Goal: Ask a question: Seek information or help from site administrators or community

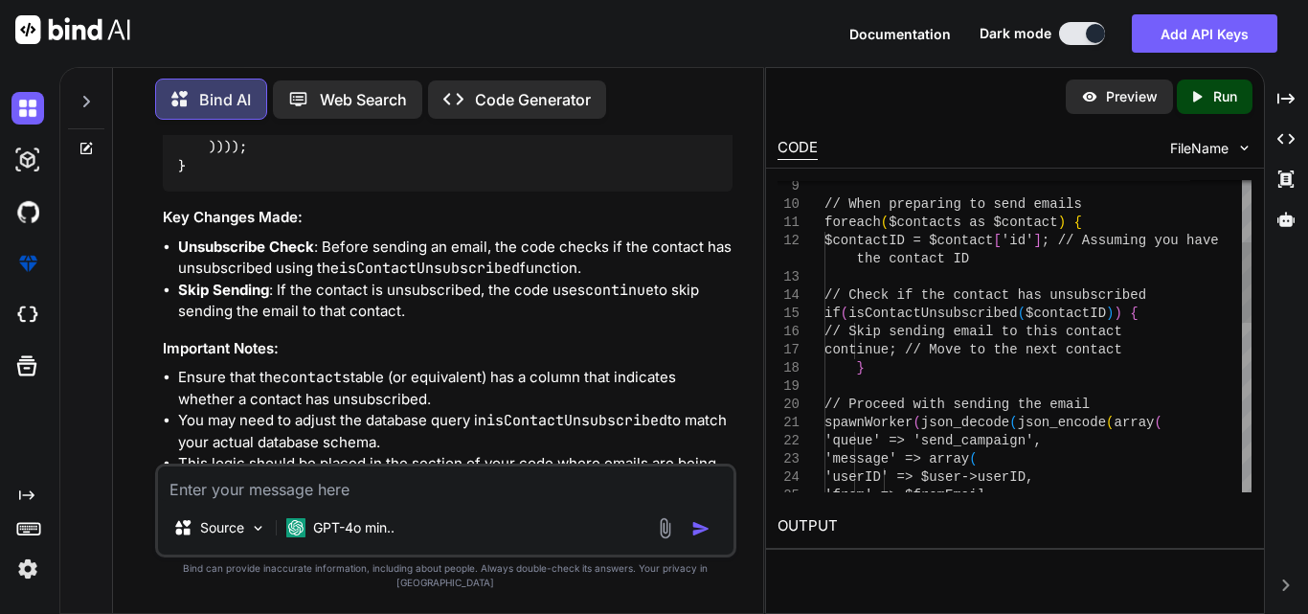
click at [959, 315] on div "the contact ID // When preparing to send emails foreach ( $contacts as $contact…" at bounding box center [1037, 541] width 427 height 1201
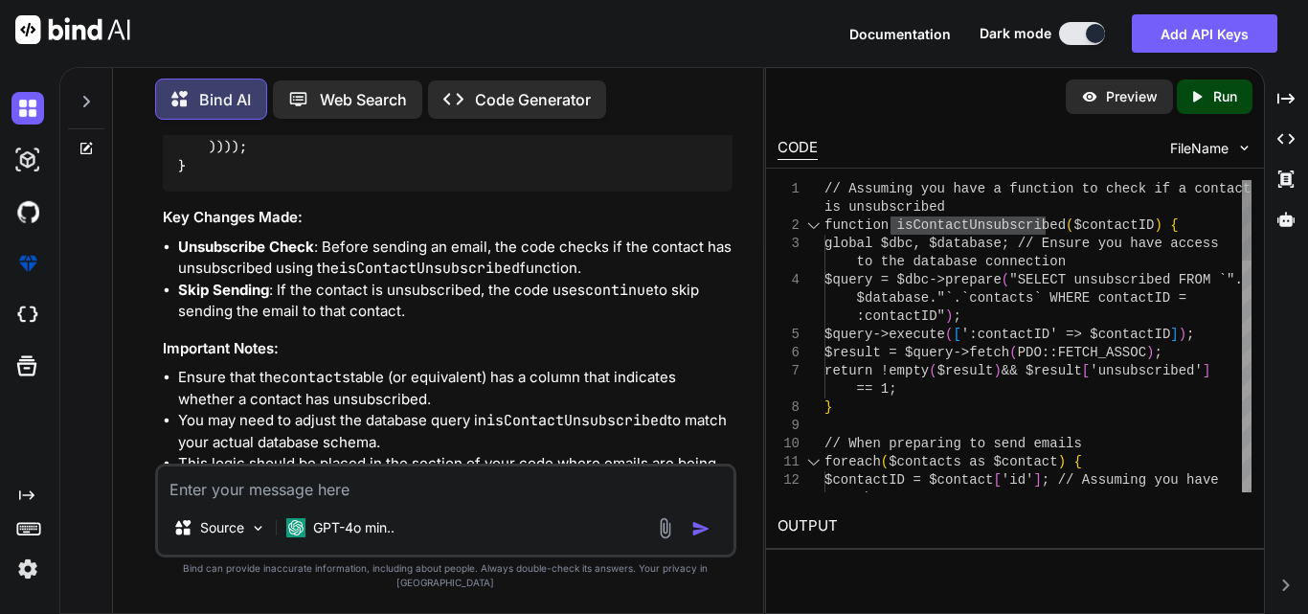
click at [817, 226] on div at bounding box center [813, 225] width 25 height 18
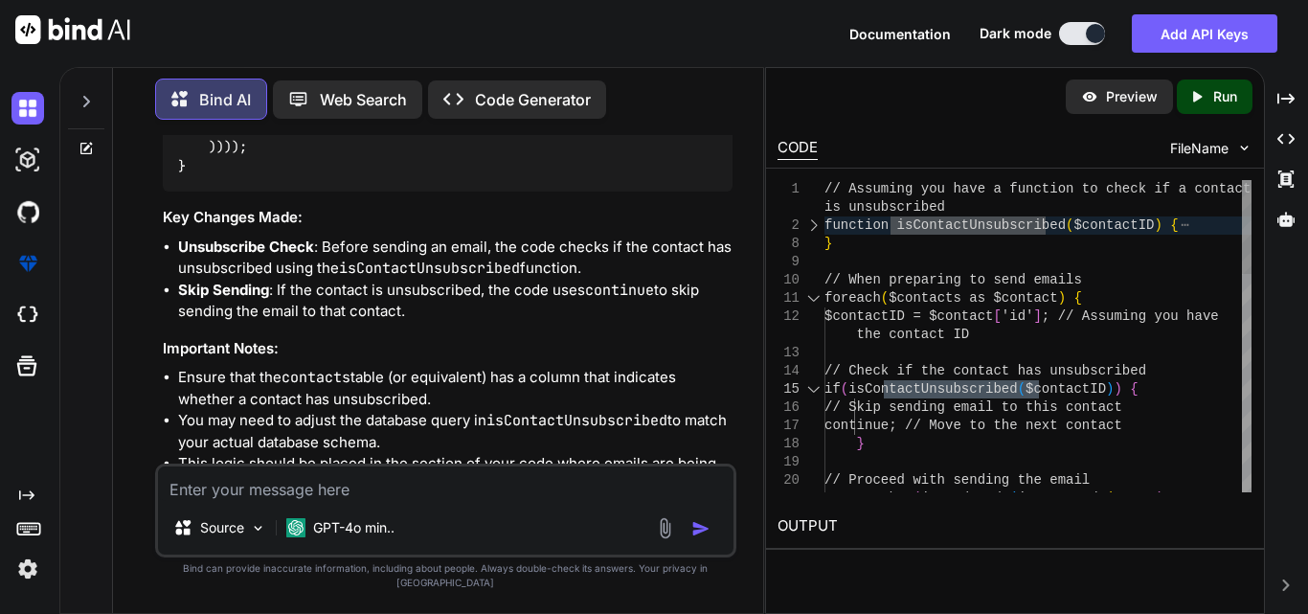
click at [812, 295] on div at bounding box center [813, 298] width 25 height 18
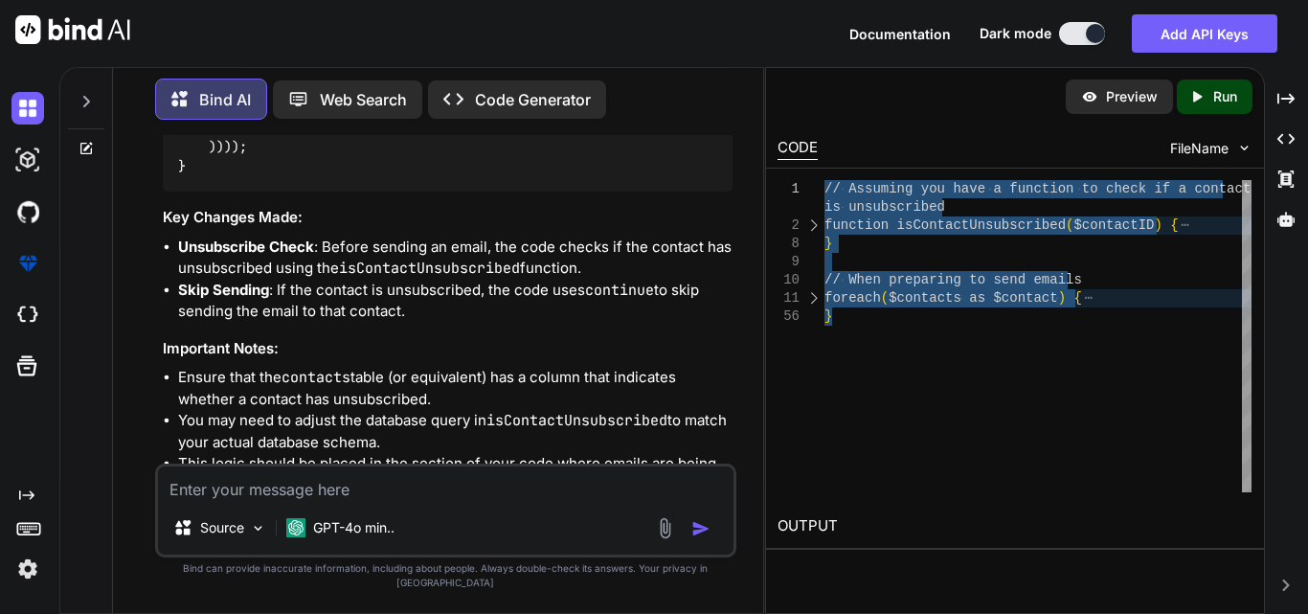
drag, startPoint x: 844, startPoint y: 327, endPoint x: 823, endPoint y: 168, distance: 161.3
click at [824, 180] on div "// Assuming you have a function to check if a cont act is unsubscribed function…" at bounding box center [1037, 336] width 427 height 312
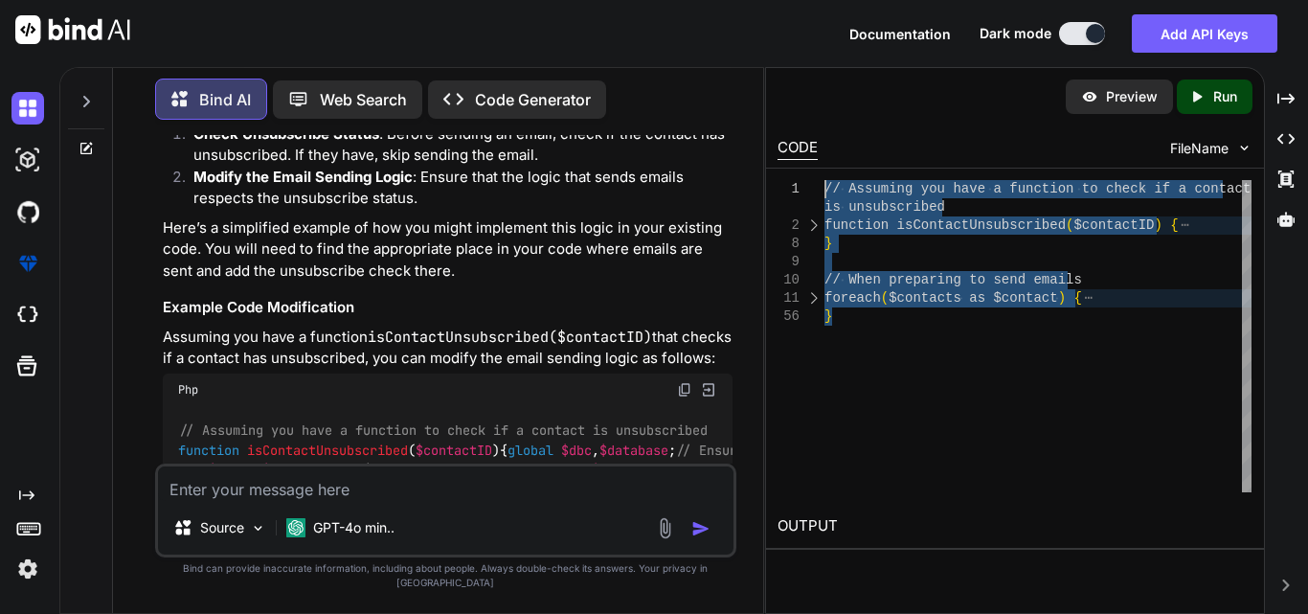
scroll to position [16689, 0]
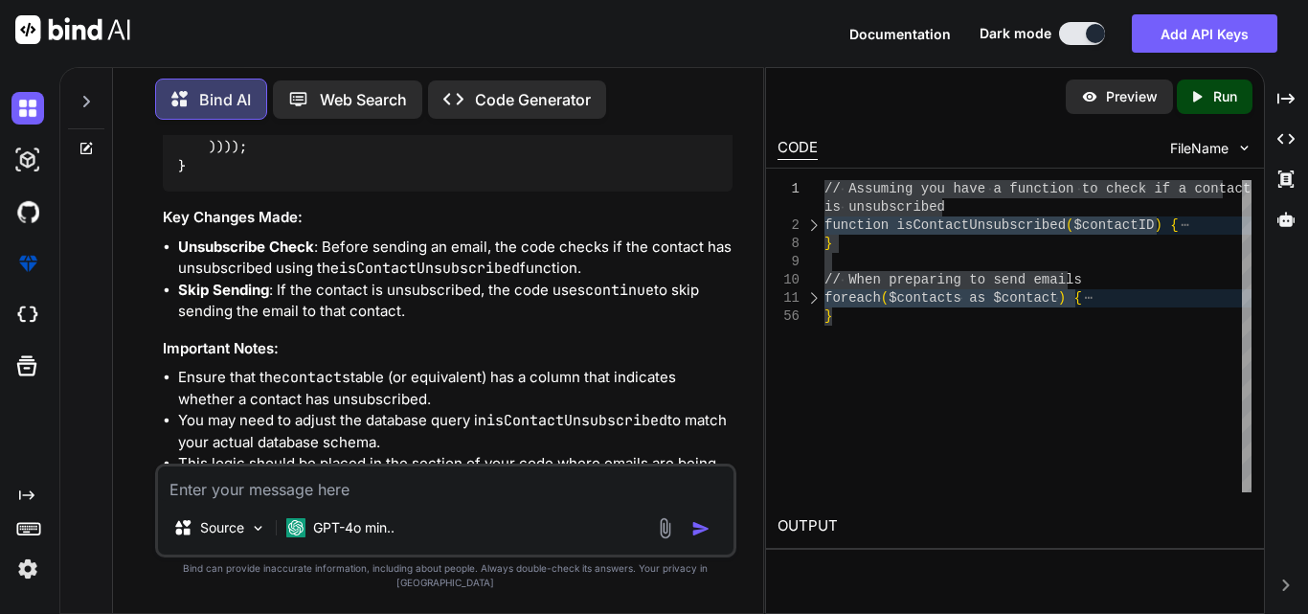
drag, startPoint x: 192, startPoint y: 304, endPoint x: 168, endPoint y: 181, distance: 126.0
click at [168, 181] on div "// Assuming you have a function to check if a contact is unsubscribed function …" at bounding box center [448, 59] width 570 height 265
copy code "function isContactUnsubscribed ( $contactID ) { global $dbc , $database ; // En…"
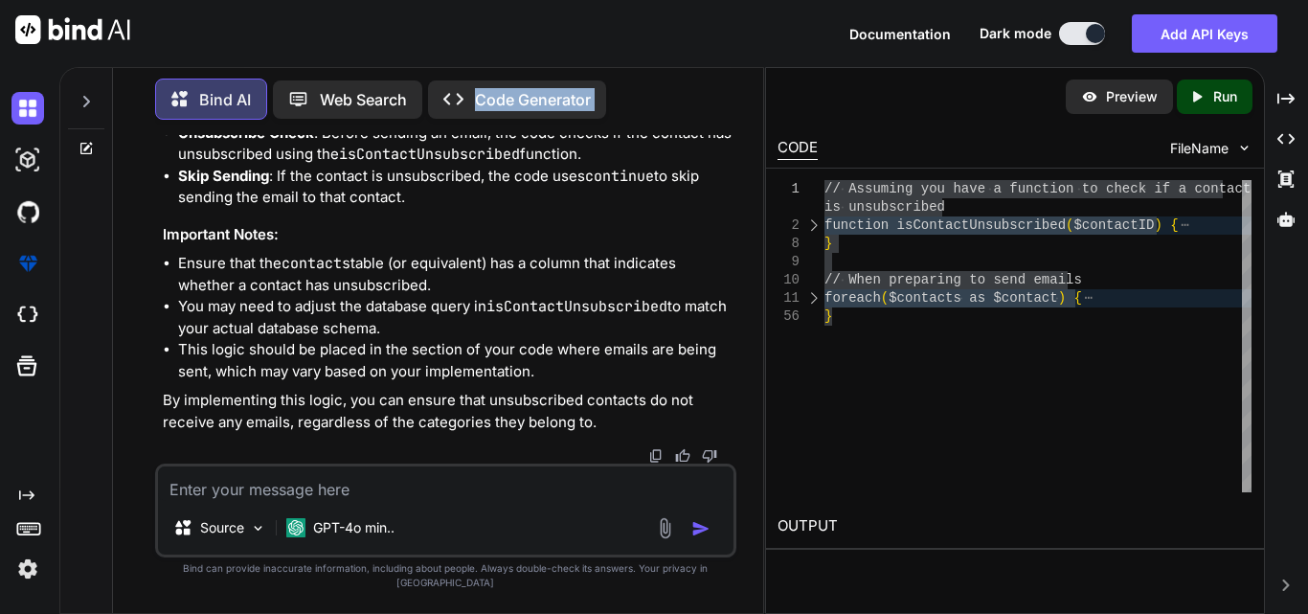
scroll to position [17056, 0]
drag, startPoint x: 174, startPoint y: 264, endPoint x: 445, endPoint y: 416, distance: 310.8
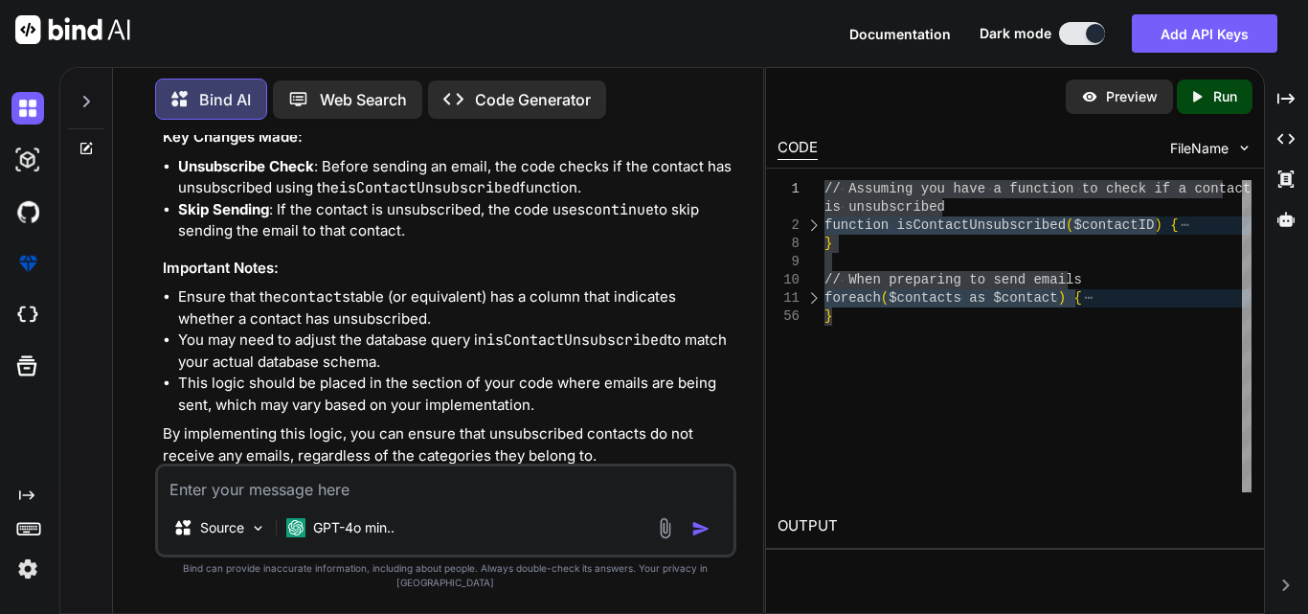
drag, startPoint x: 174, startPoint y: 280, endPoint x: 217, endPoint y: 425, distance: 151.8
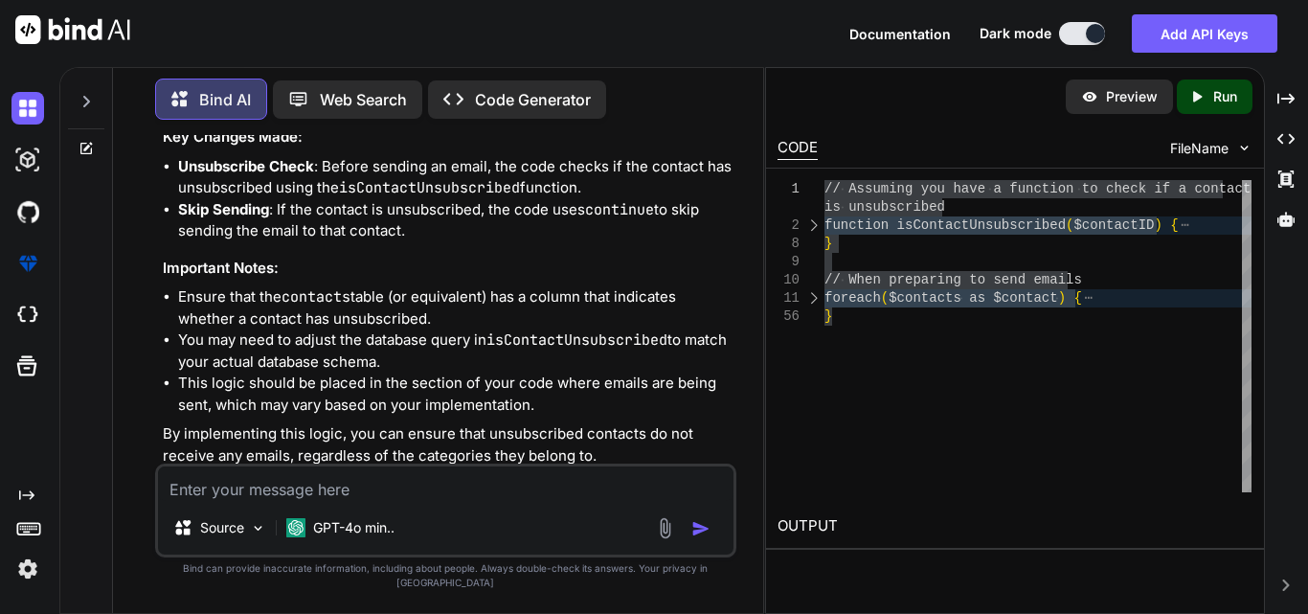
drag, startPoint x: 247, startPoint y: 280, endPoint x: 318, endPoint y: 280, distance: 70.8
copy span "$contacts"
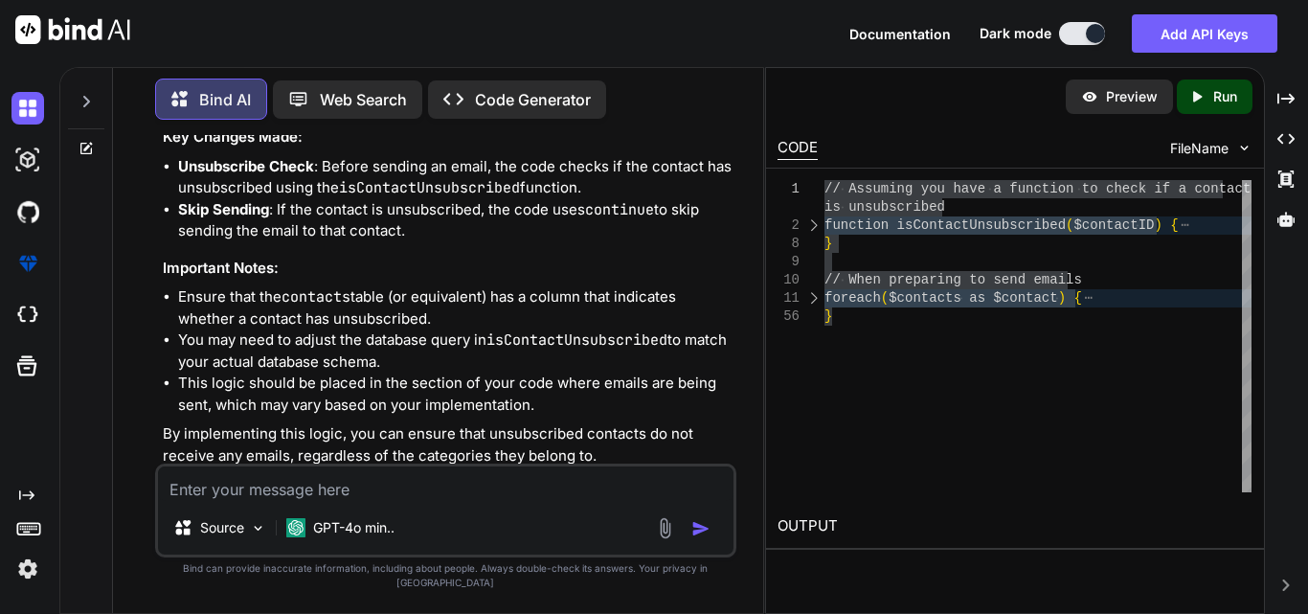
copy code "foreach"
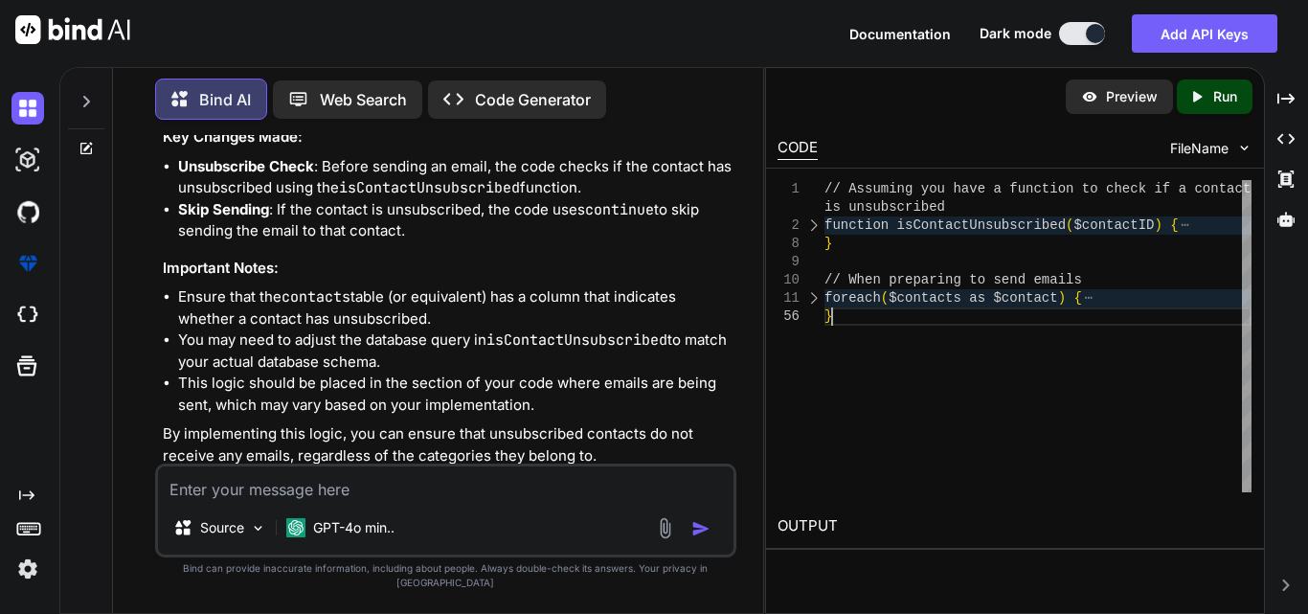
scroll to position [0, 0]
click at [917, 411] on div "// Assuming you have a function to check if a cont act is unsubscribed function…" at bounding box center [1037, 336] width 427 height 312
click at [812, 228] on div at bounding box center [813, 225] width 25 height 18
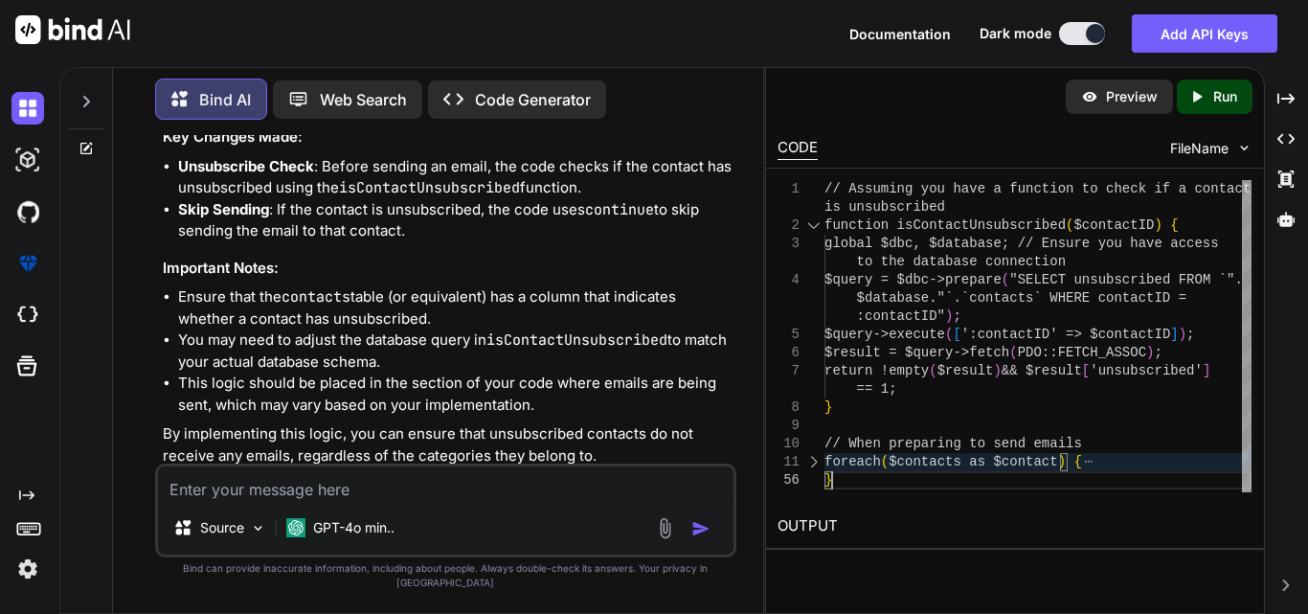
click at [818, 463] on div at bounding box center [813, 462] width 25 height 18
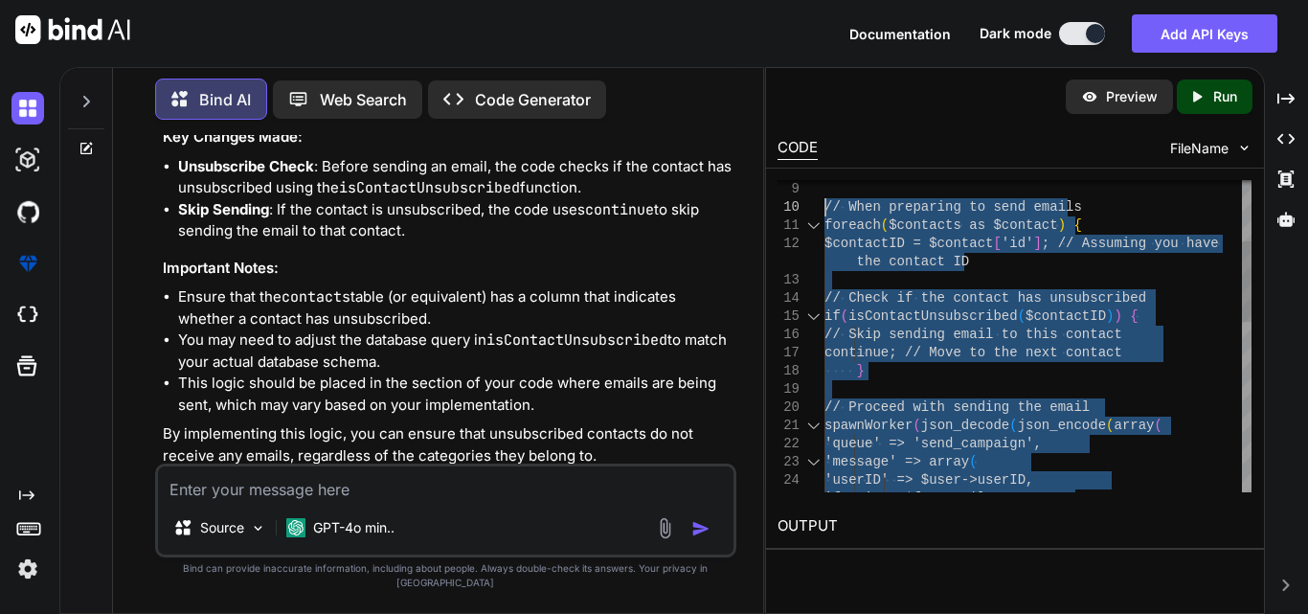
drag, startPoint x: 840, startPoint y: 484, endPoint x: 815, endPoint y: 209, distance: 276.9
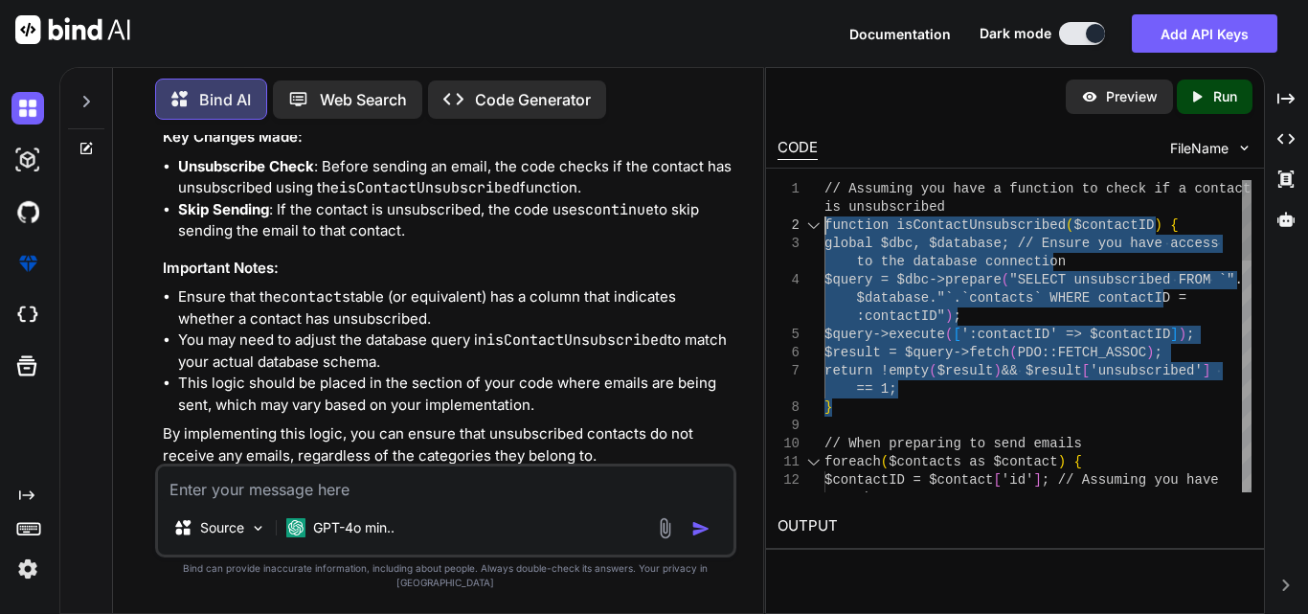
drag, startPoint x: 840, startPoint y: 413, endPoint x: 805, endPoint y: 223, distance: 192.7
type textarea "// Assuming you have a function to check if a contact is unsubscribed function …"
click at [380, 501] on textarea at bounding box center [445, 483] width 575 height 34
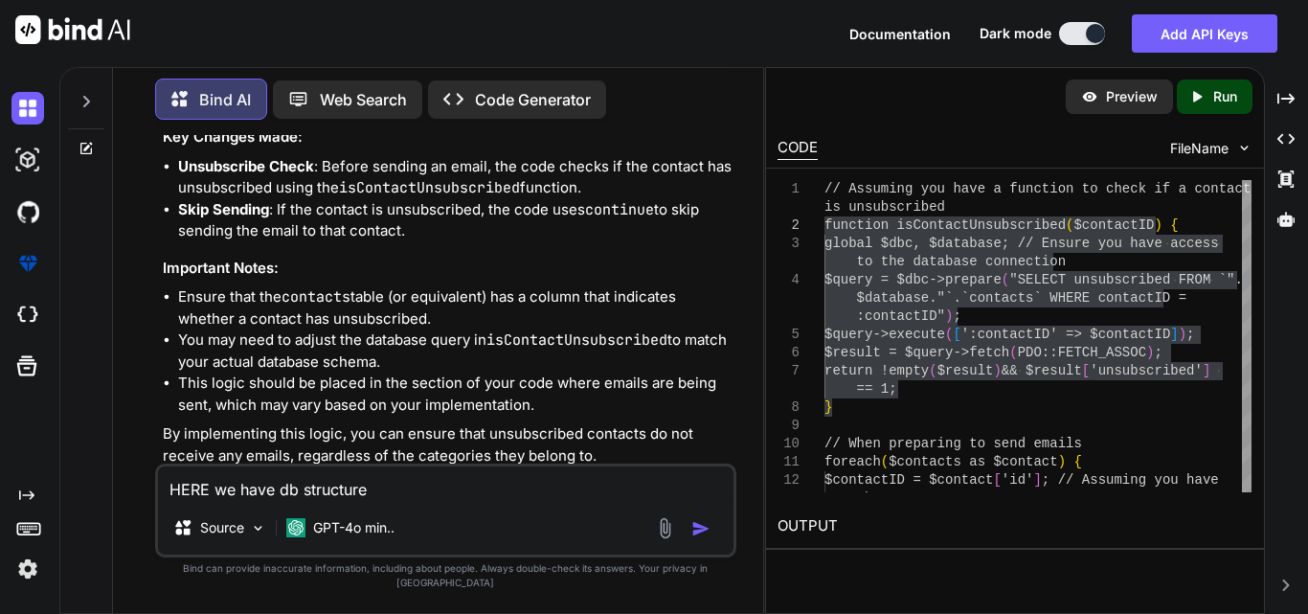
paste textarea "Table: UNSUBSCRIBE Columns: __kptID char(36) PK _kftTempID char(36) _kftUserID …"
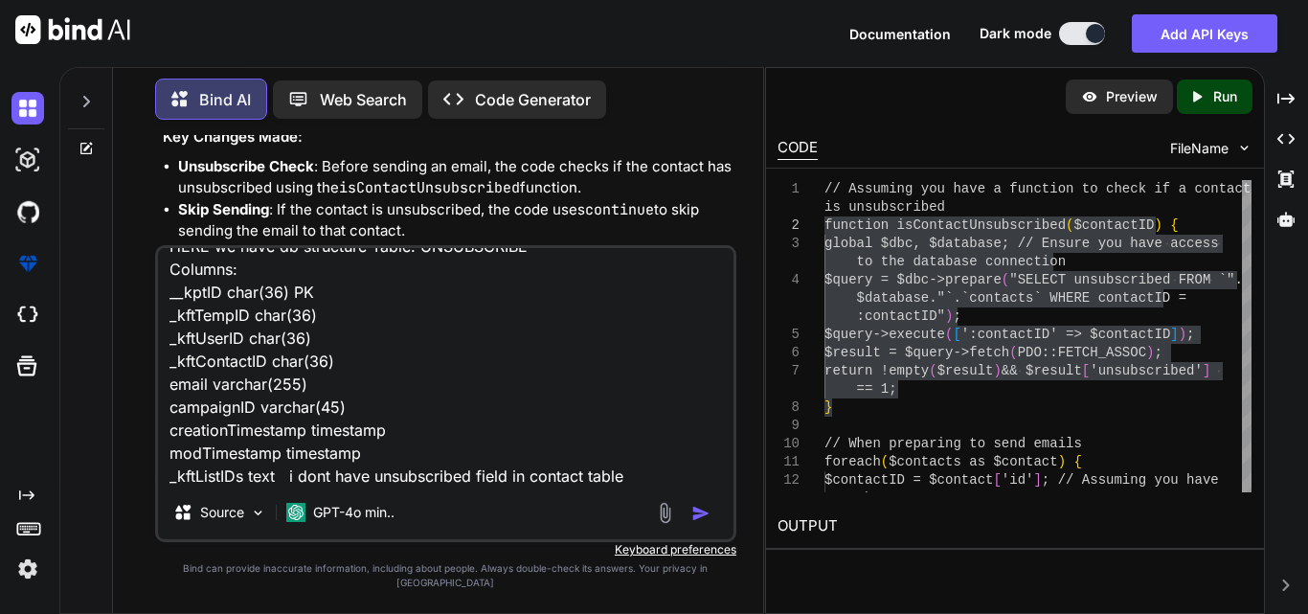
type textarea "HERE we have db structure Table: UNSUBSCRIBE Columns: __kptID char(36) PK _kftT…"
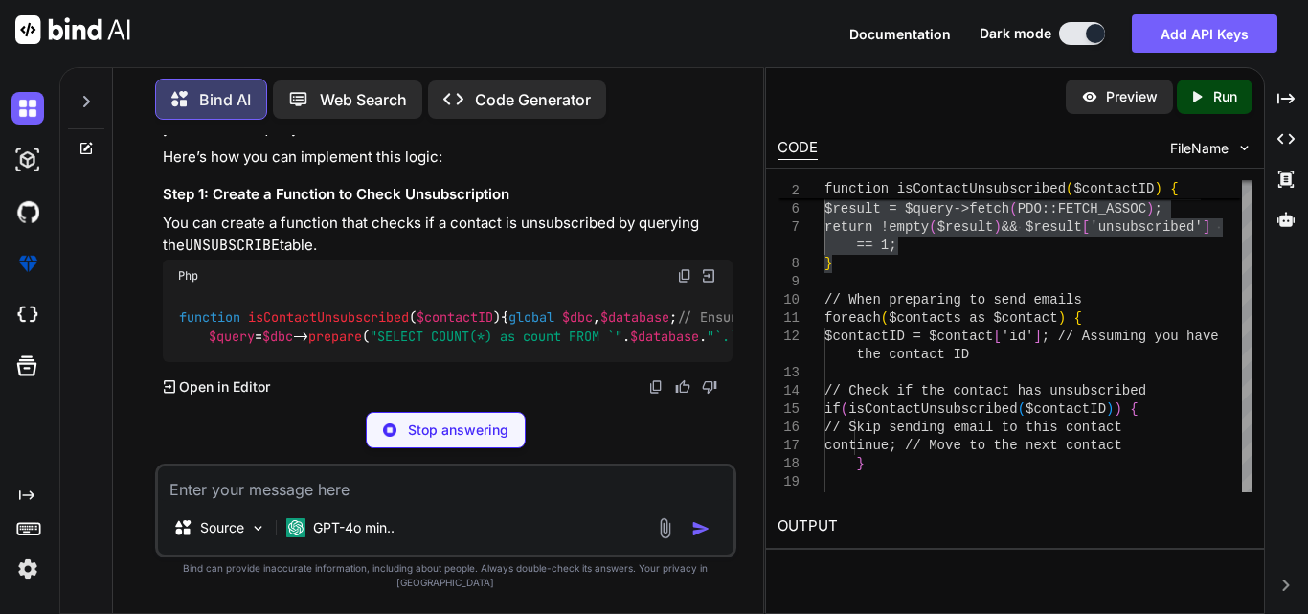
scroll to position [18520, 0]
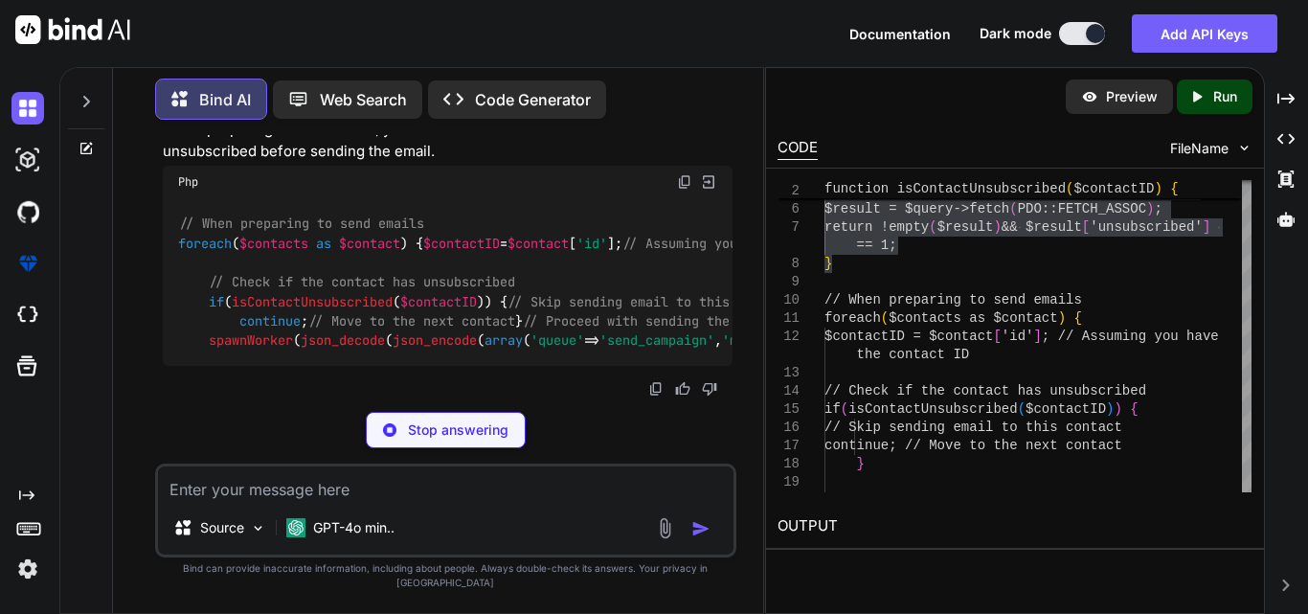
drag, startPoint x: 556, startPoint y: 307, endPoint x: 732, endPoint y: 310, distance: 176.2
click at [732, 310] on div "You Bind AI To modify your existing code so that a contact who has unsubscribed…" at bounding box center [447, 265] width 577 height 261
click at [629, 75] on div "function isContactUnsubscribed ( $contactID ) { global $dbc , $database ; // En…" at bounding box center [448, 40] width 570 height 70
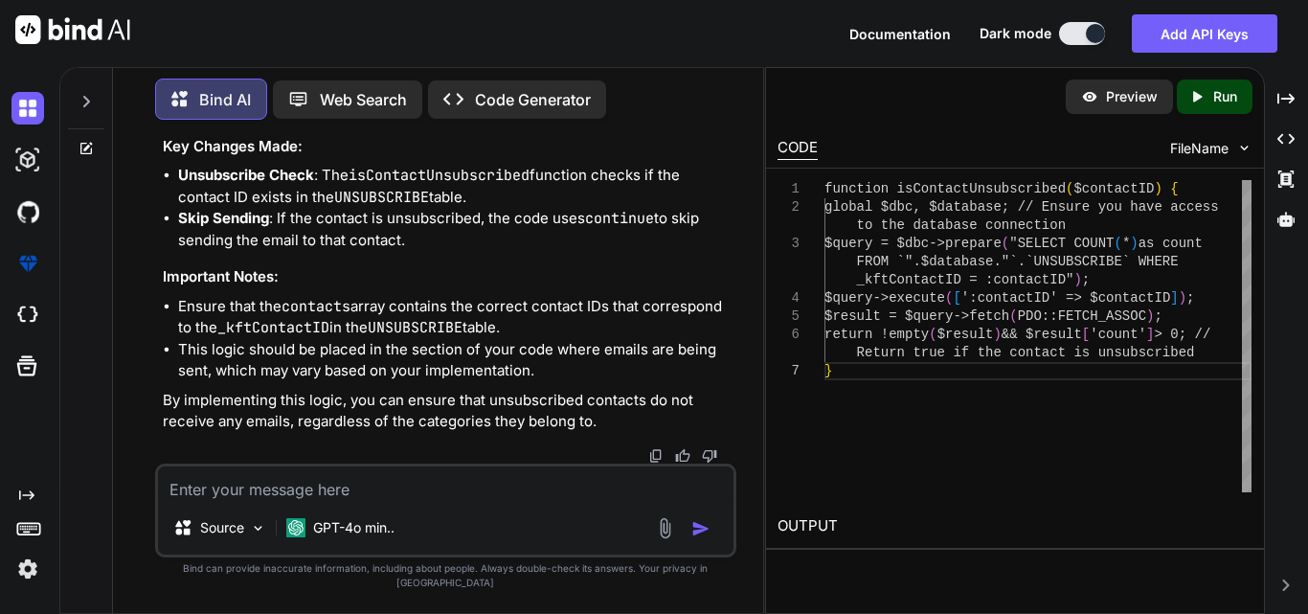
scroll to position [0, 0]
click at [975, 411] on div "} $result = $query->fetch ( PDO::FETCH_ASSOC ) ; return !empty ( $result ) && $…" at bounding box center [1037, 336] width 427 height 312
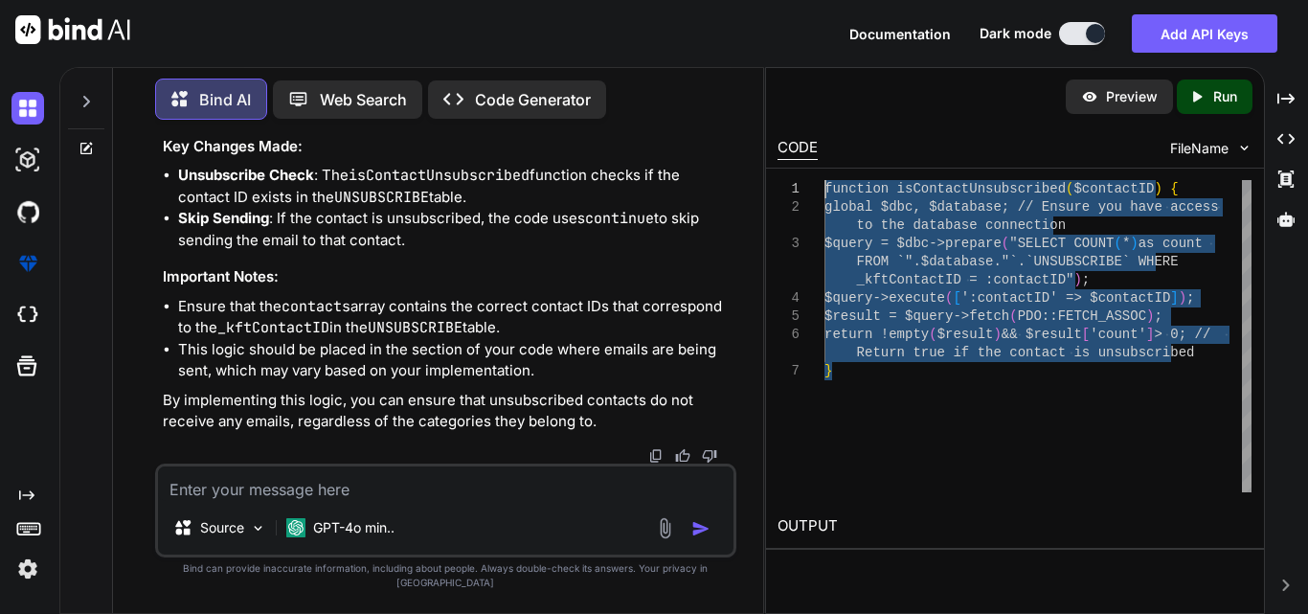
drag, startPoint x: 838, startPoint y: 375, endPoint x: 818, endPoint y: 192, distance: 184.0
click at [824, 192] on div "} $result = $query->fetch ( PDO::FETCH_ASSOC ) ; return !empty ( $result ) && $…" at bounding box center [1037, 336] width 427 height 312
type textarea "function isContactUnsubscribed($contactID) { global $dbc, $database; // Ensure …"
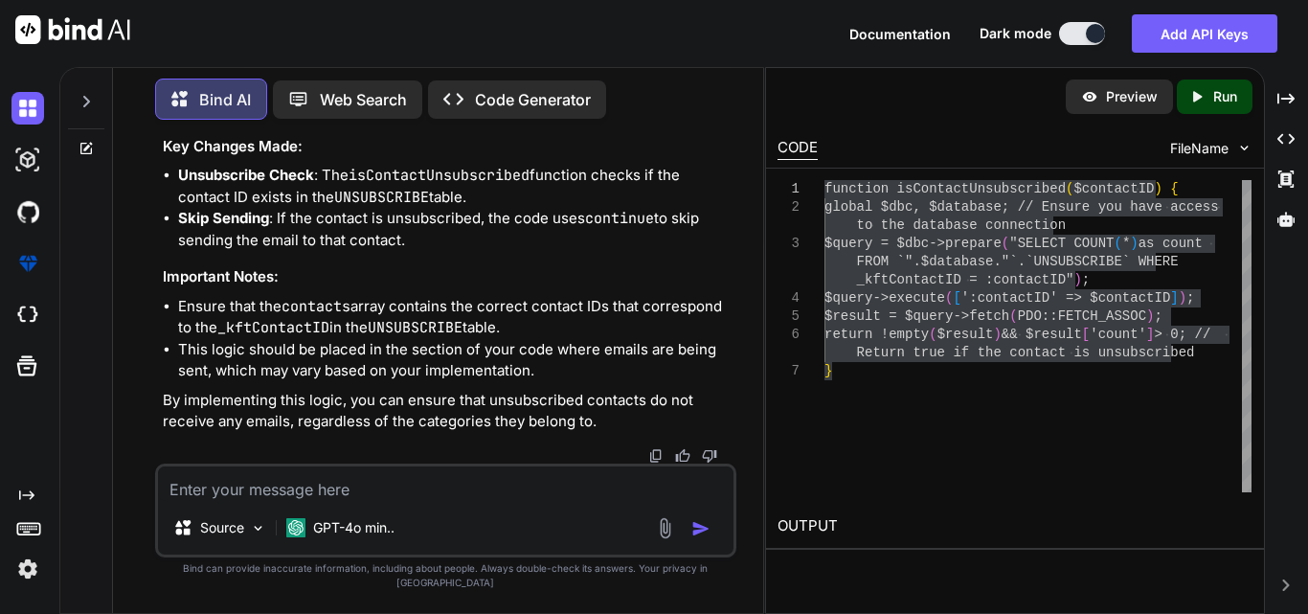
click at [834, 565] on div "Preview Created with Pixso. Run CODE FileName 7 5 6 1 2 3 4 } $result = $query-…" at bounding box center [1015, 340] width 500 height 547
click at [424, 501] on textarea at bounding box center [445, 483] width 575 height 34
type textarea "your code is not working"
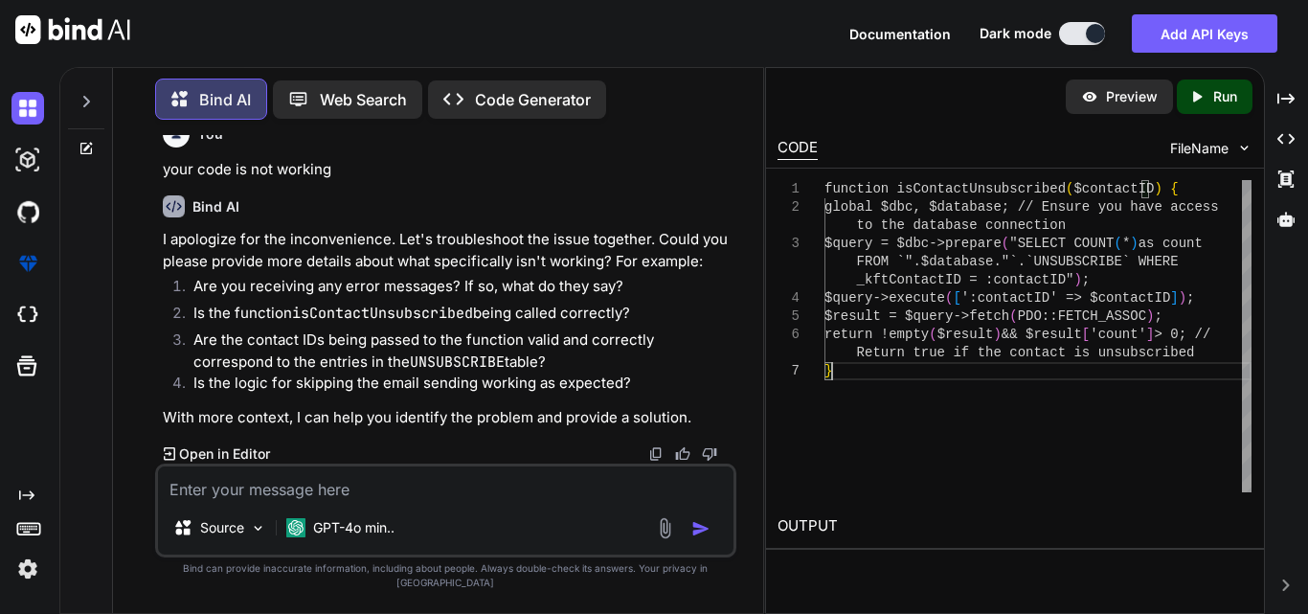
click at [1017, 438] on div "} $result = $query->fetch ( PDO::FETCH_ASSOC ) ; return !empty ( $result ) && $…" at bounding box center [1037, 336] width 427 height 312
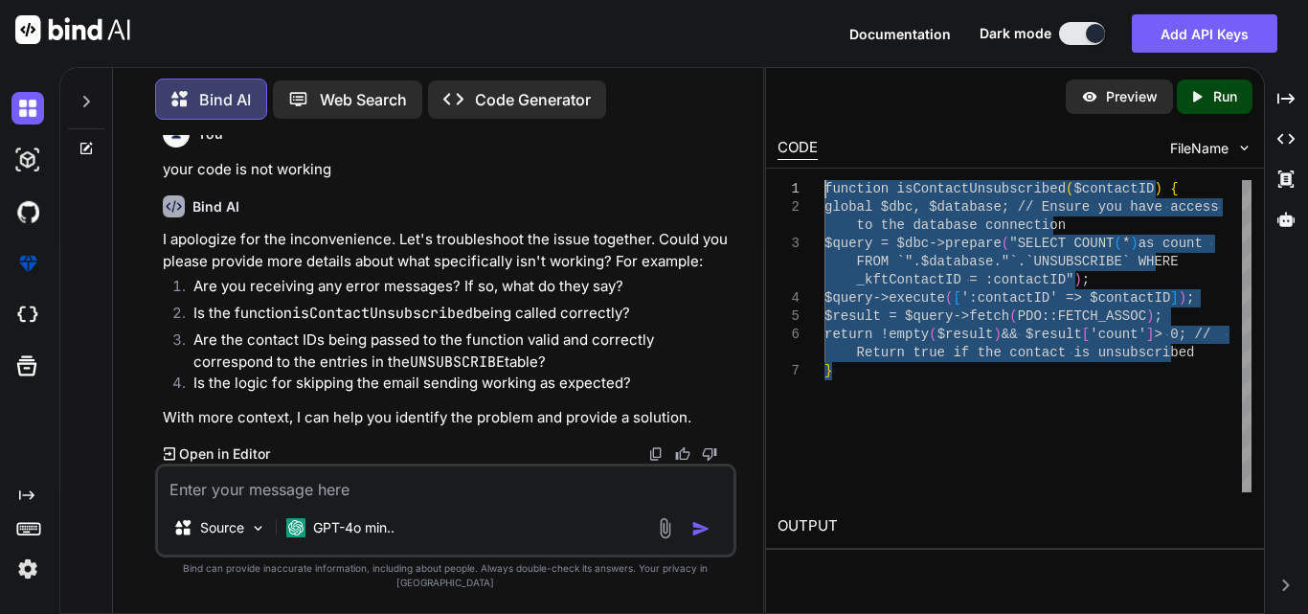
drag, startPoint x: 843, startPoint y: 376, endPoint x: 820, endPoint y: 189, distance: 189.2
click at [824, 189] on div "} $result = $query->fetch ( PDO::FETCH_ASSOC ) ; return !empty ( $result ) && $…" at bounding box center [1037, 336] width 427 height 312
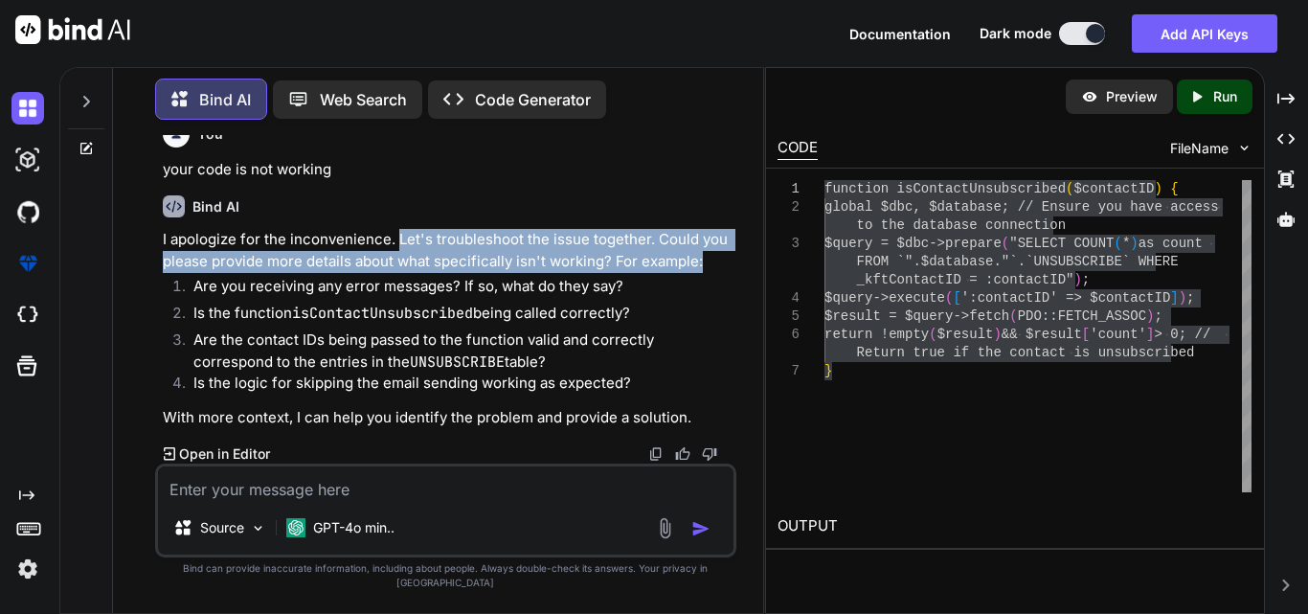
drag, startPoint x: 396, startPoint y: 252, endPoint x: 725, endPoint y: 272, distance: 329.0
click at [725, 272] on p "I apologize for the inconvenience. Let's troubleshoot the issue together. Could…" at bounding box center [448, 250] width 570 height 43
click at [280, 272] on p "I apologize for the inconvenience. Let's troubleshoot the issue together. Could…" at bounding box center [448, 250] width 570 height 43
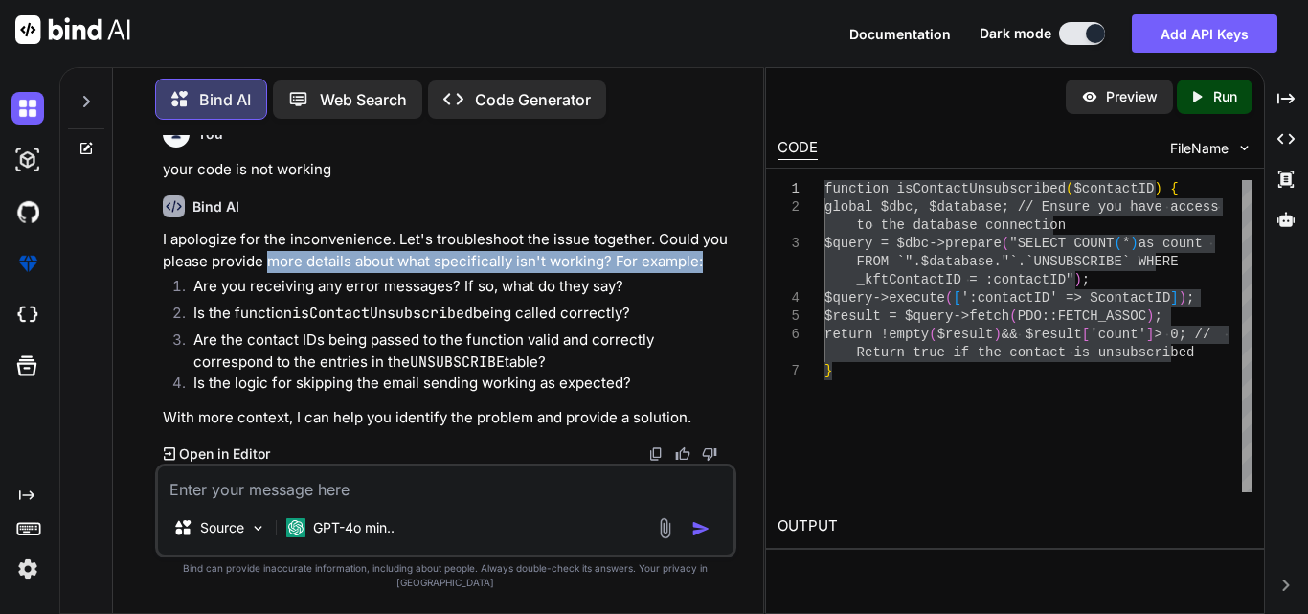
drag, startPoint x: 268, startPoint y: 275, endPoint x: 703, endPoint y: 277, distance: 434.7
click at [703, 272] on p "I apologize for the inconvenience. Let's troubleshoot the issue together. Could…" at bounding box center [448, 250] width 570 height 43
click at [546, 272] on p "I apologize for the inconvenience. Let's troubleshoot the issue together. Could…" at bounding box center [448, 250] width 570 height 43
drag, startPoint x: 265, startPoint y: 274, endPoint x: 705, endPoint y: 275, distance: 439.5
click at [705, 272] on p "I apologize for the inconvenience. Let's troubleshoot the issue together. Could…" at bounding box center [448, 250] width 570 height 43
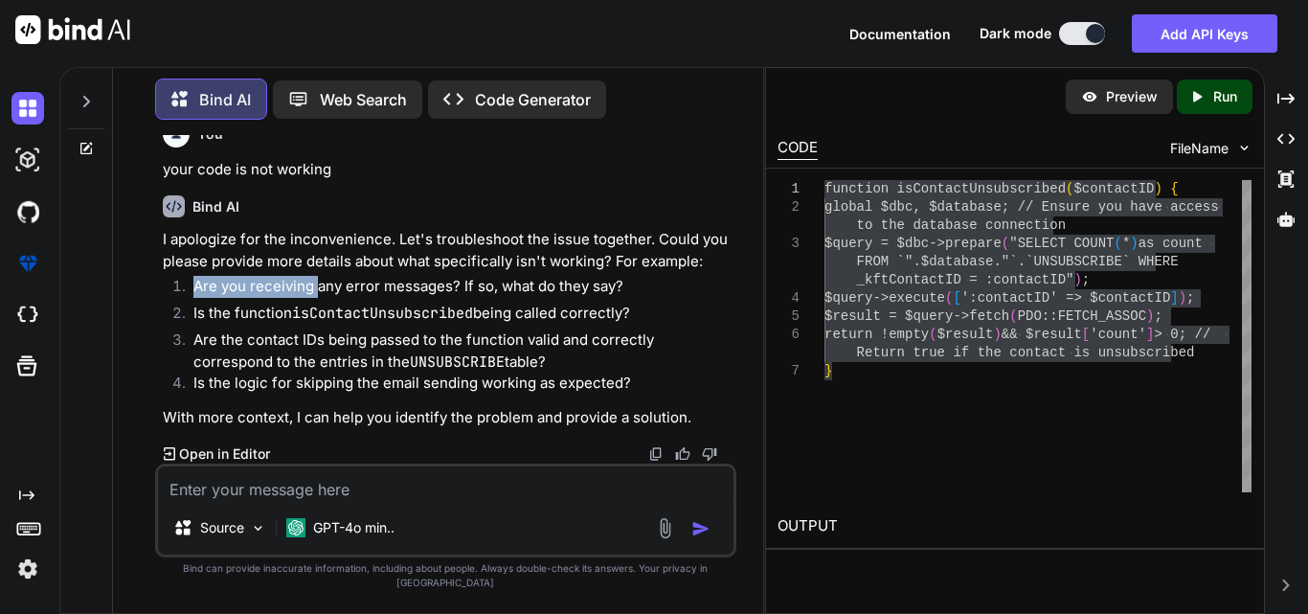
drag, startPoint x: 192, startPoint y: 301, endPoint x: 319, endPoint y: 301, distance: 126.4
click at [319, 301] on li "Are you receiving any error messages? If so, what do they say?" at bounding box center [455, 289] width 554 height 27
drag, startPoint x: 494, startPoint y: 301, endPoint x: 622, endPoint y: 301, distance: 128.3
click at [622, 301] on li "Are you receiving any error messages? If so, what do they say?" at bounding box center [455, 289] width 554 height 27
click at [379, 323] on code "isContactUnsubscribed" at bounding box center [382, 313] width 181 height 19
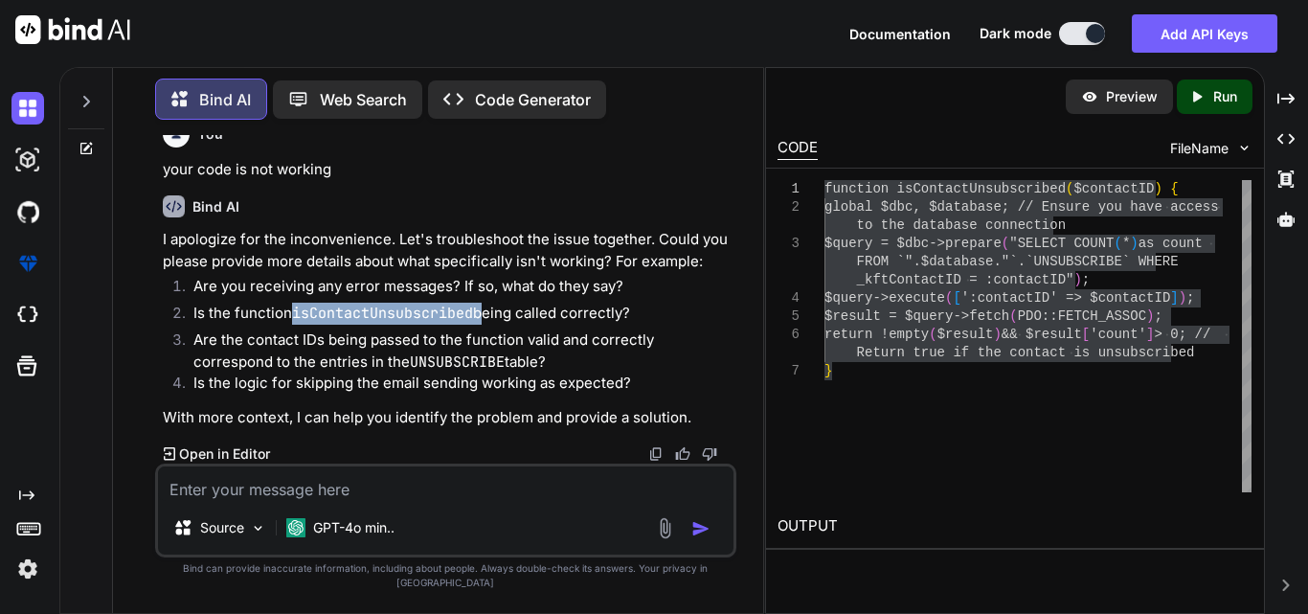
click at [379, 323] on code "isContactUnsubscribed" at bounding box center [382, 313] width 181 height 19
copy li "isContactUnsubscribed"
click at [275, 501] on textarea at bounding box center [445, 483] width 575 height 34
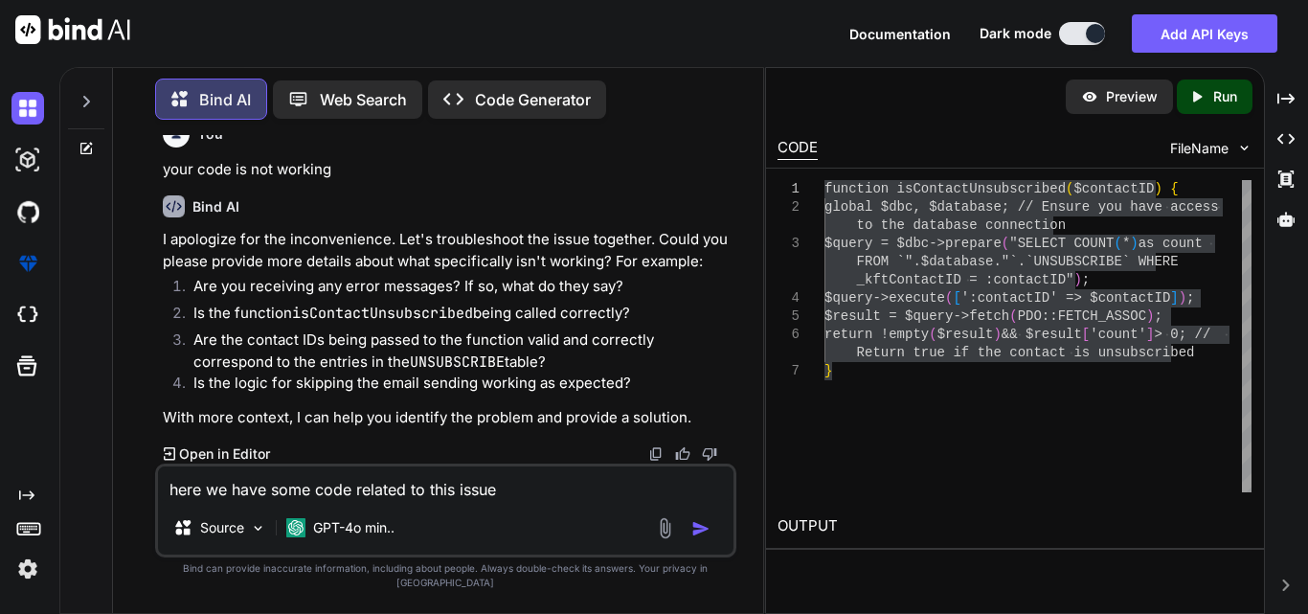
paste textarea "// Set filters $contactFilter = ''; $categoriesfilter = ''; $listsfilter = ''; …"
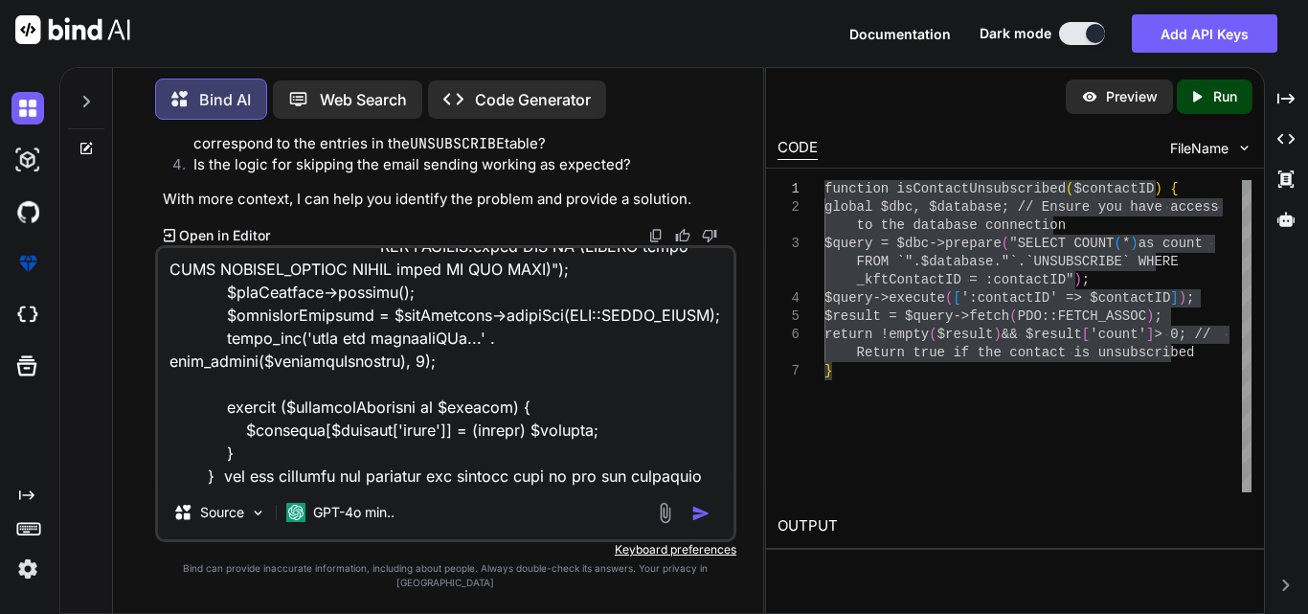
scroll to position [1656, 0]
type textarea "here we have some code related to this issue // Set filters $contactFilter = ''…"
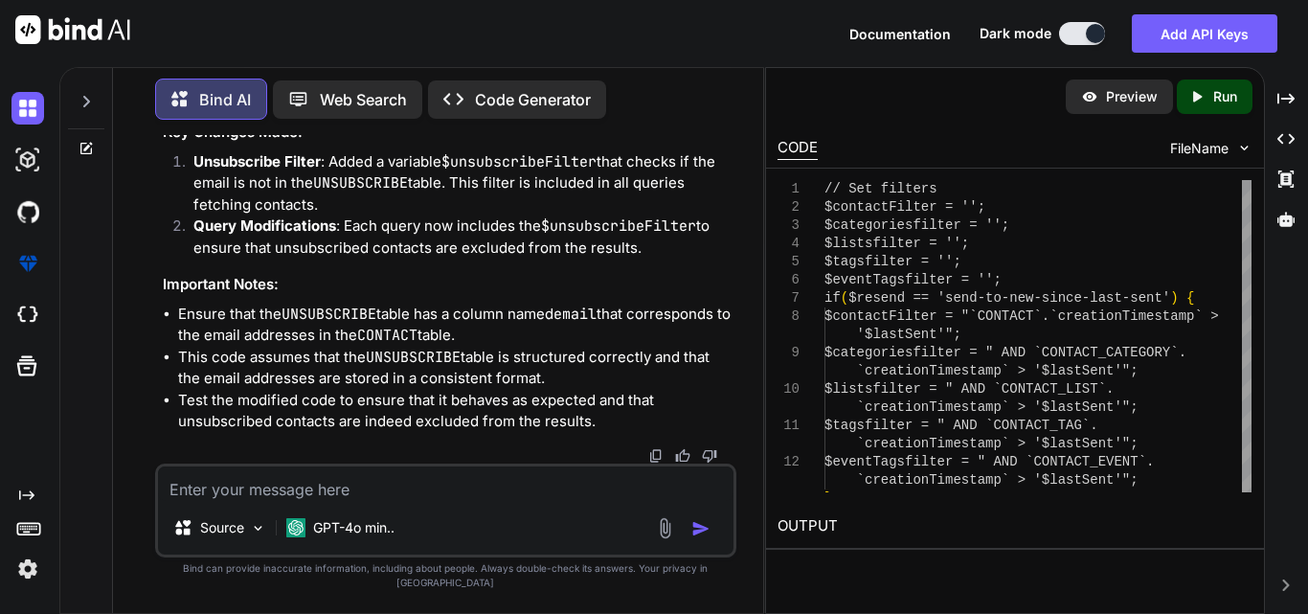
scroll to position [21597, 0]
drag, startPoint x: 169, startPoint y: 173, endPoint x: 151, endPoint y: 234, distance: 62.7
click at [151, 234] on div "You Bind AI To modify your existing code so that a contact who has unsubscribed…" at bounding box center [445, 374] width 635 height 478
copy code "// Set filters $contactFilter = '' ; $categoriesfilter = '' ; $listsfilter = ''…"
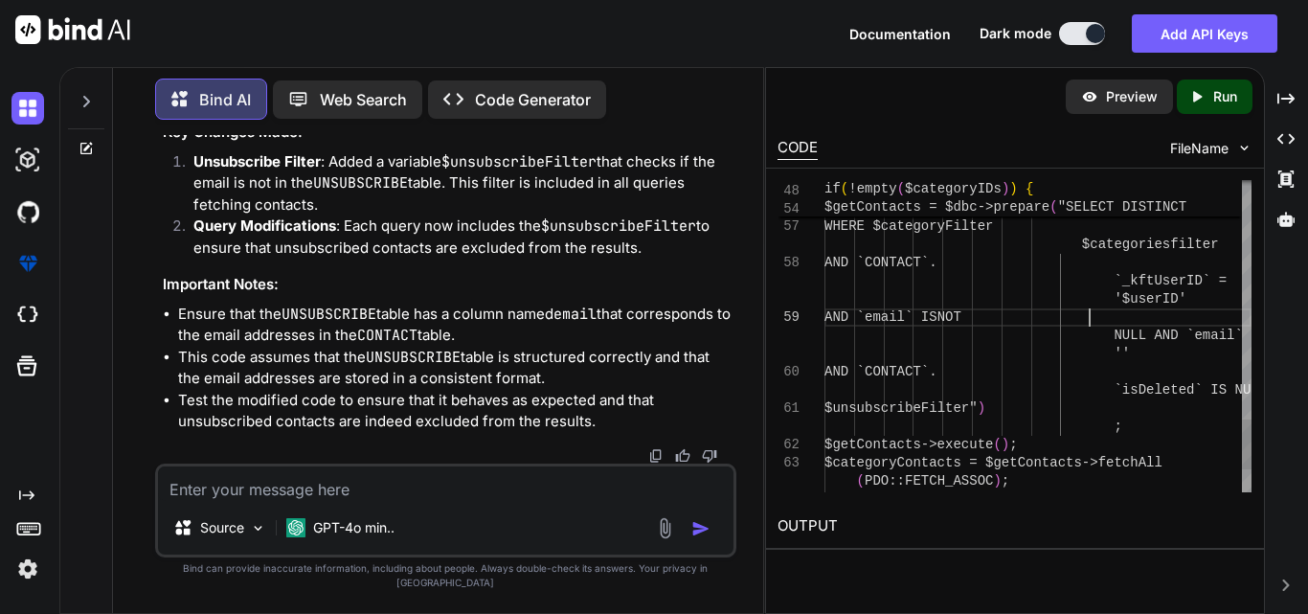
scroll to position [0, 0]
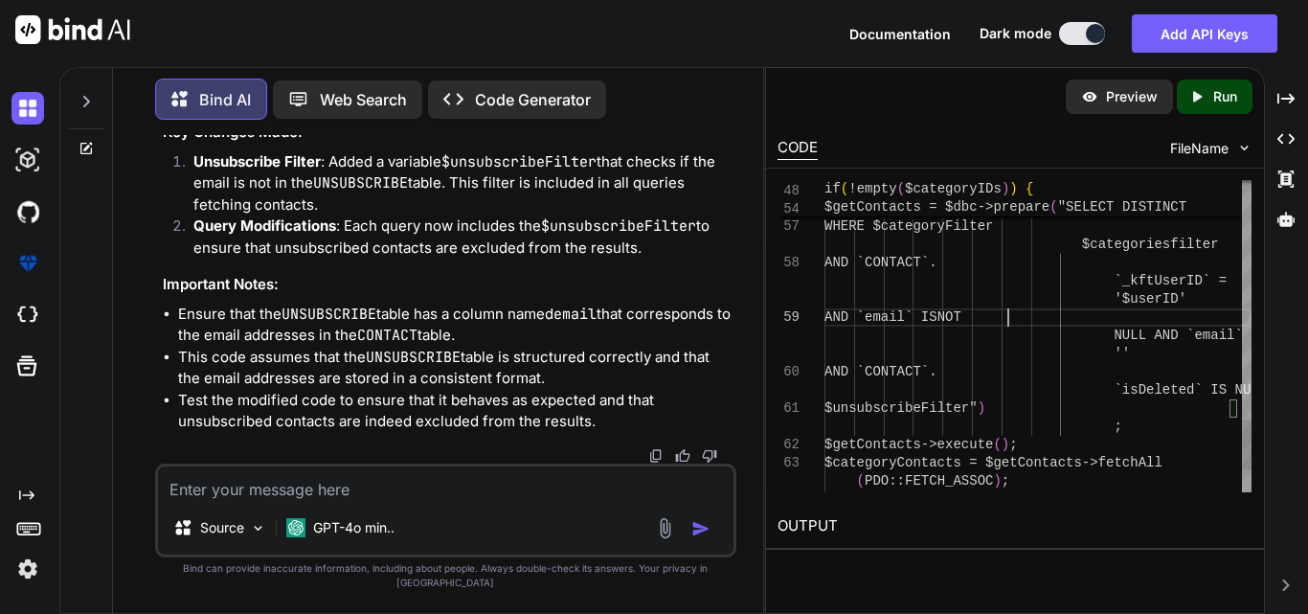
type textarea "// Set filters $contactFilter = ''; $categoriesfilter = ''; $listsfilter = ''; …"
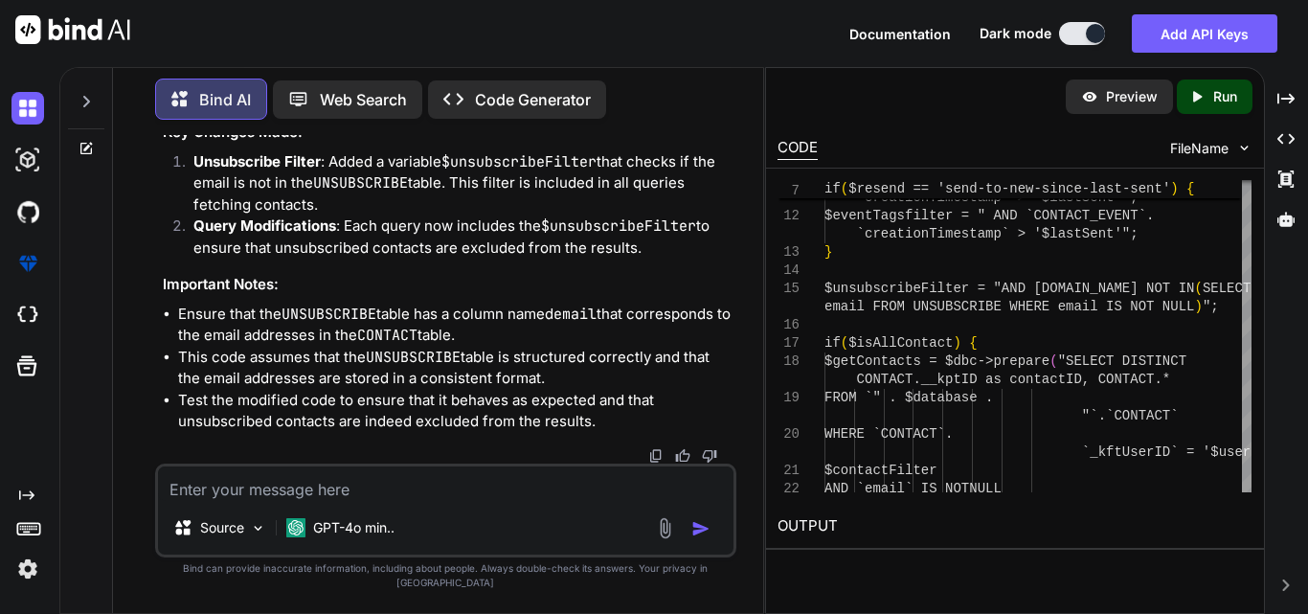
scroll to position [0, 430]
drag, startPoint x: 228, startPoint y: 222, endPoint x: 757, endPoint y: 220, distance: 529.5
click at [757, 220] on div "You Bind AI To modify your existing code so that a contact who has unsubscribed…" at bounding box center [445, 374] width 635 height 478
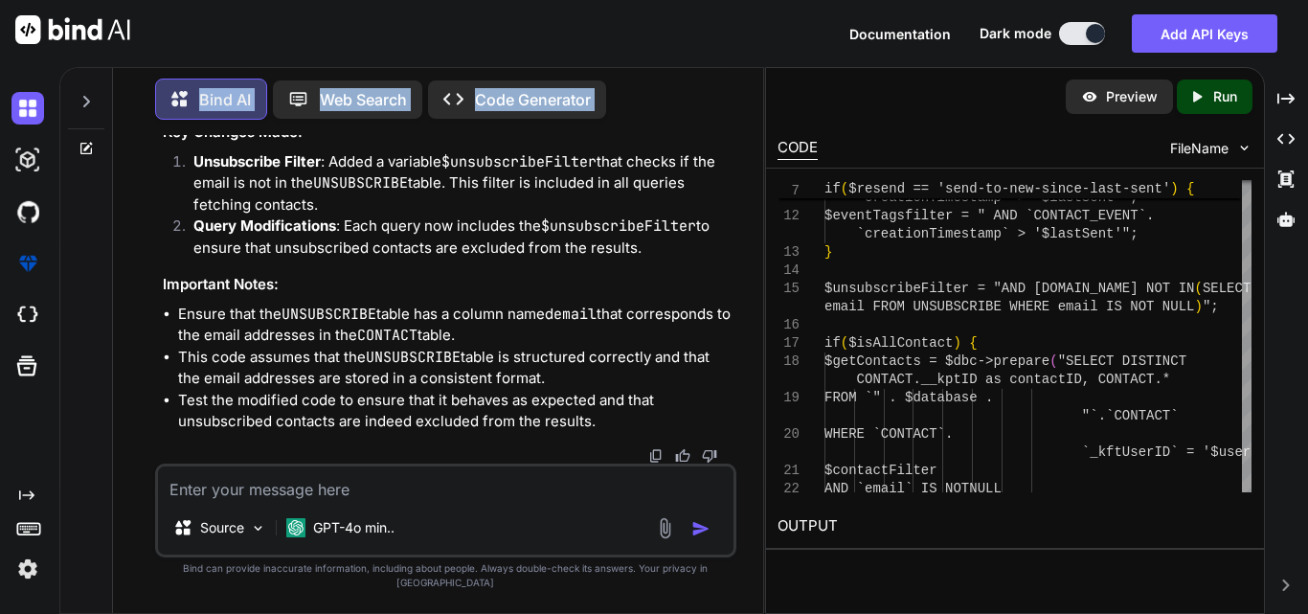
scroll to position [0, 0]
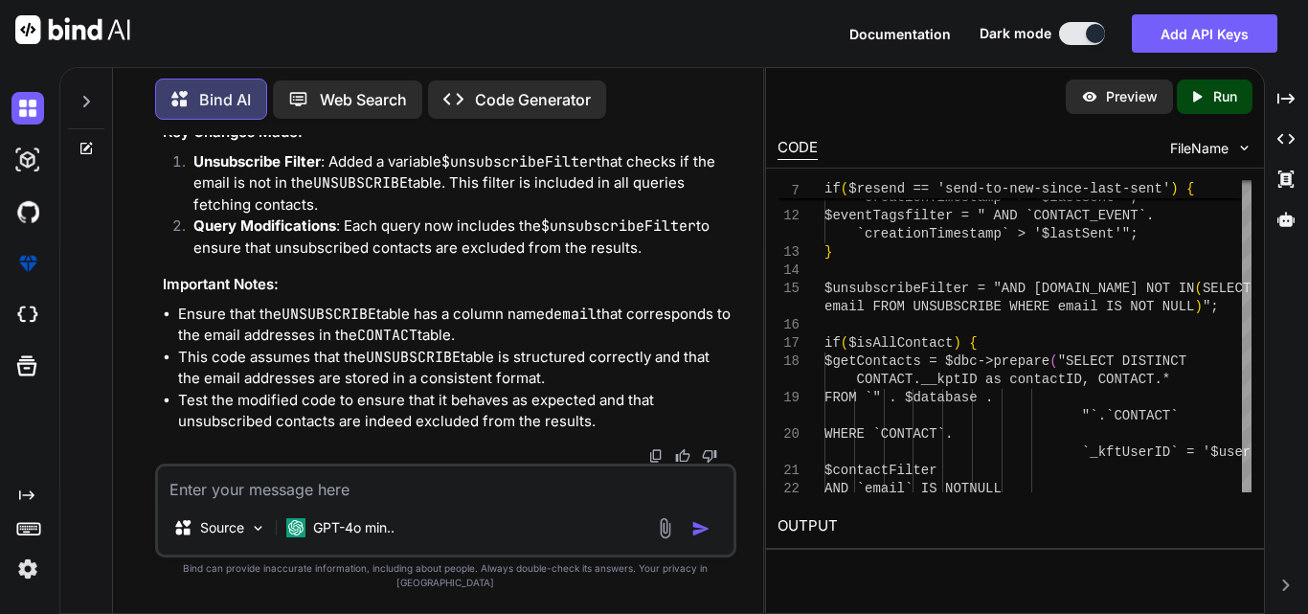
drag, startPoint x: 608, startPoint y: 220, endPoint x: 163, endPoint y: 227, distance: 445.3
copy code "$unsubscribeFilter = "AND [DOMAIN_NAME] NOT IN (SELECT email FROM UNSUBSCRIBE W…"
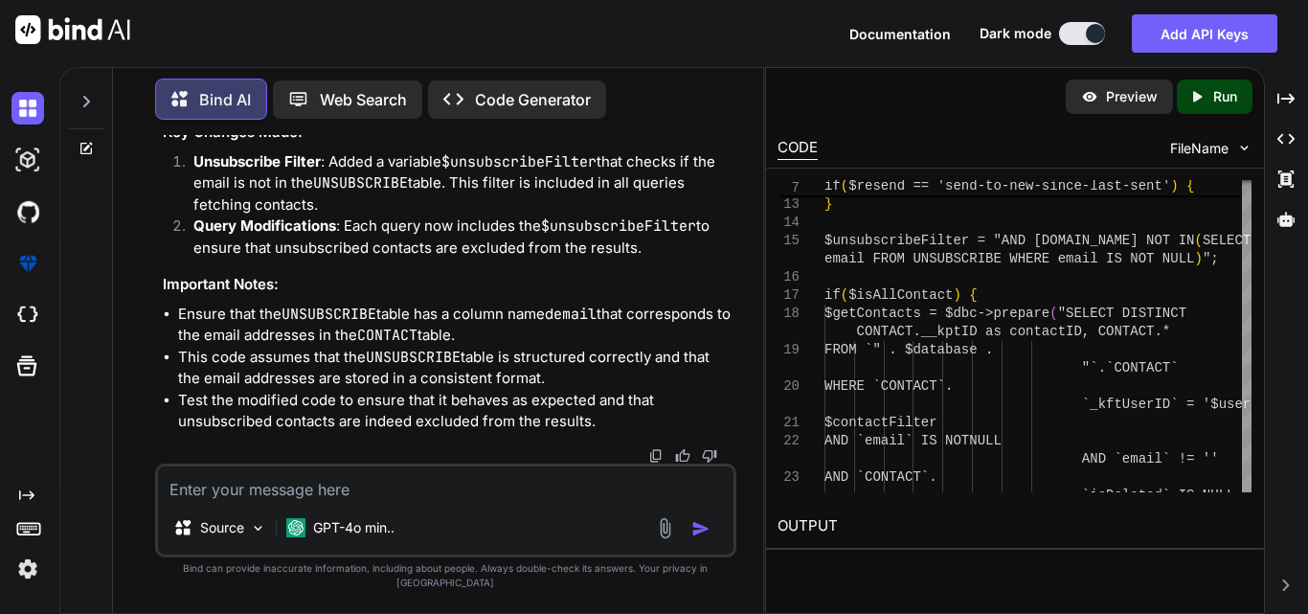
scroll to position [21980, 0]
click at [288, 501] on textarea at bounding box center [445, 483] width 575 height 34
type textarea "can we implement unsubscribe functionality using sendgrid"
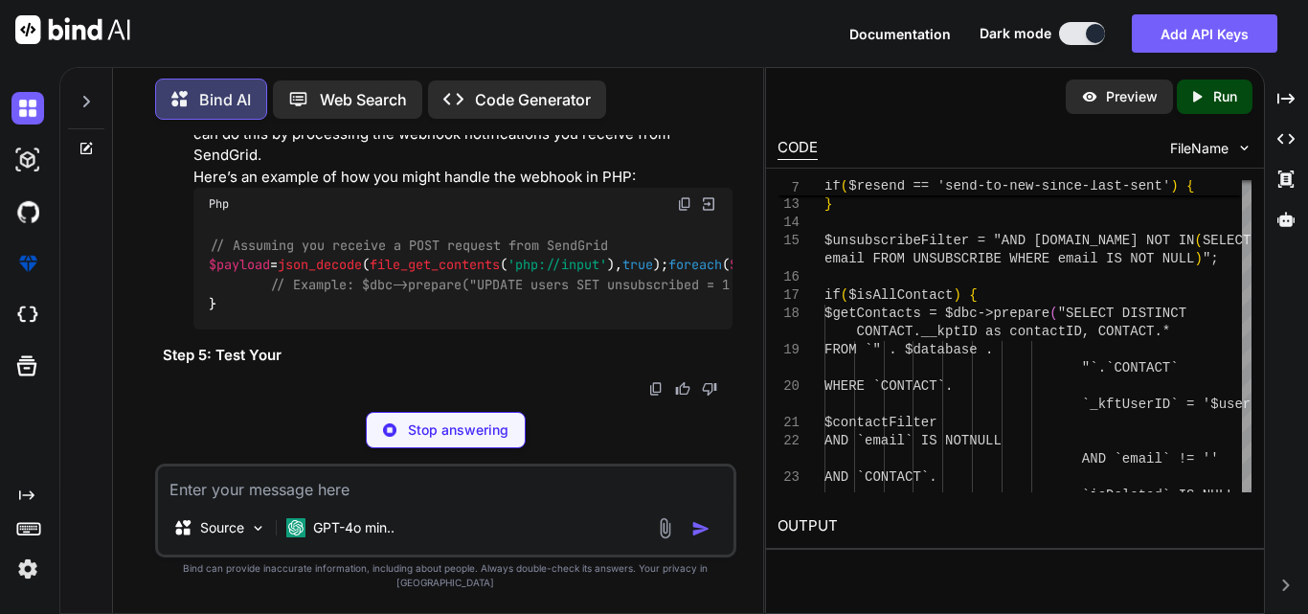
scroll to position [23561, 0]
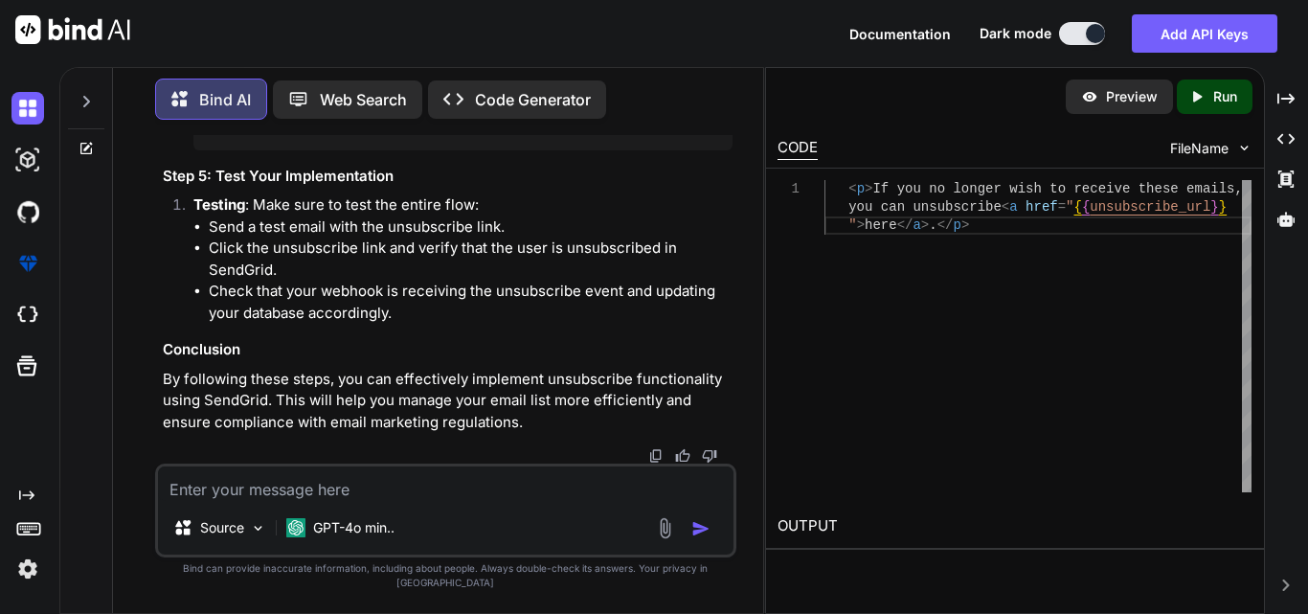
drag, startPoint x: 338, startPoint y: 263, endPoint x: 661, endPoint y: 284, distance: 323.3
drag, startPoint x: 191, startPoint y: 182, endPoint x: 347, endPoint y: 176, distance: 155.2
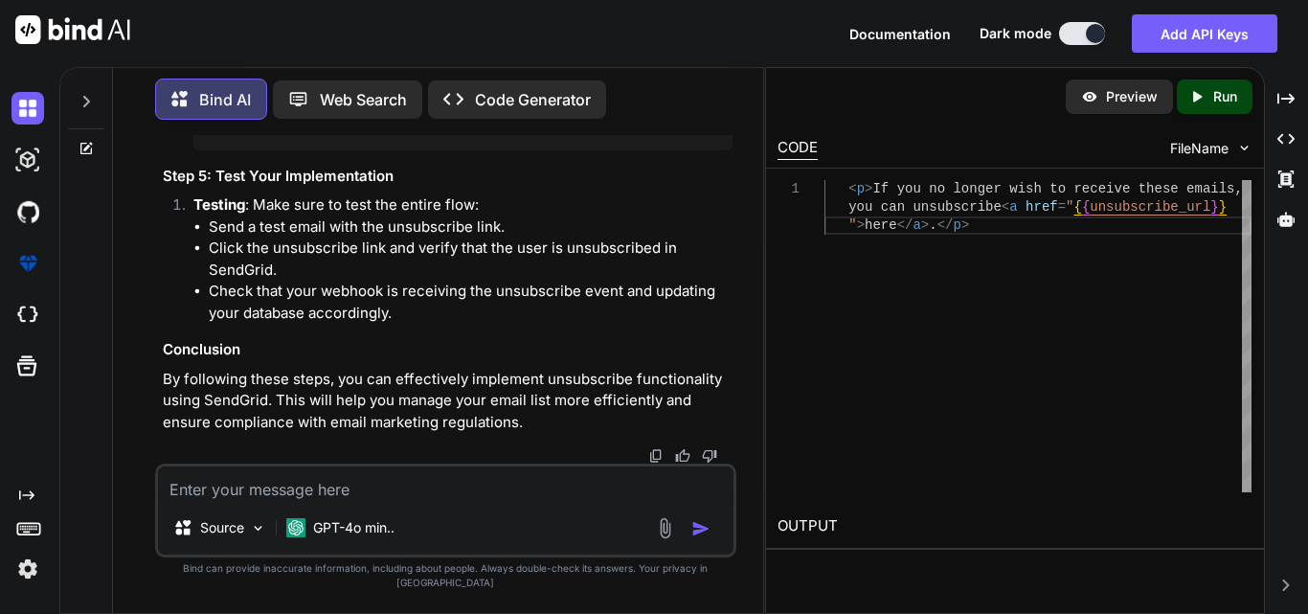
drag, startPoint x: 360, startPoint y: 176, endPoint x: 456, endPoint y: 182, distance: 95.9
drag, startPoint x: 211, startPoint y: 356, endPoint x: 483, endPoint y: 356, distance: 271.9
click at [483, 281] on li "Click the unsubscribe link and verify that the user is unsubscribed in SendGrid." at bounding box center [471, 258] width 524 height 43
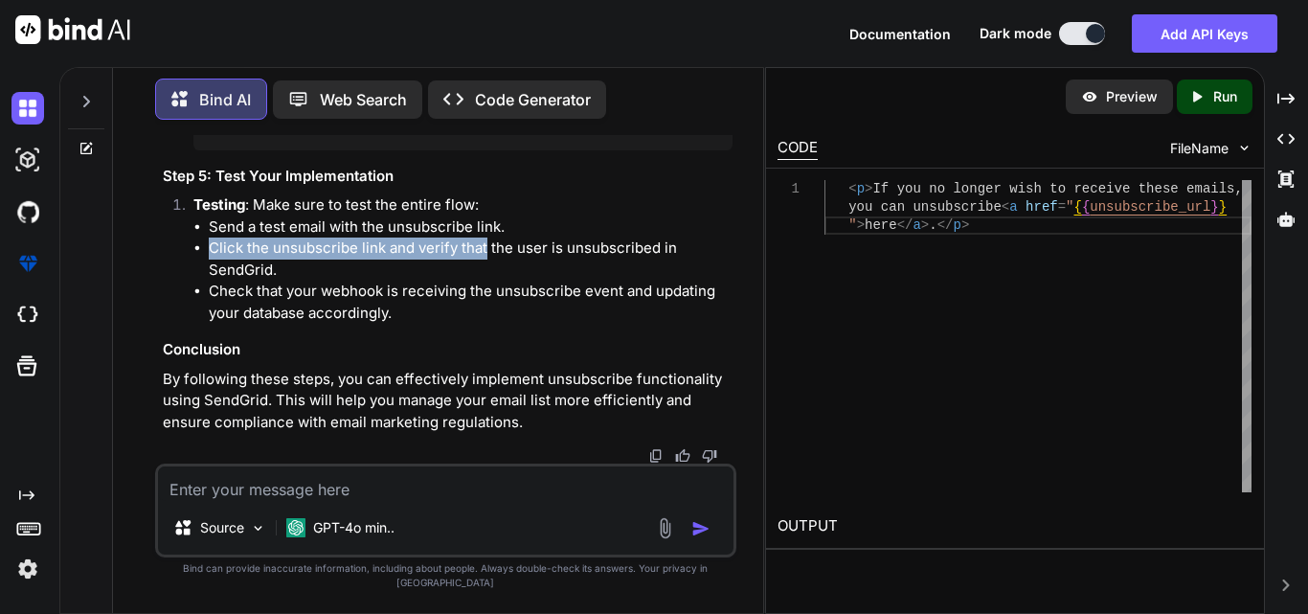
scroll to position [24344, 0]
drag, startPoint x: 273, startPoint y: 262, endPoint x: 163, endPoint y: 262, distance: 110.1
click at [163, 150] on ol "Update Your Database : If you maintain a database of users and their preference…" at bounding box center [448, 25] width 570 height 249
copy span "$payload"
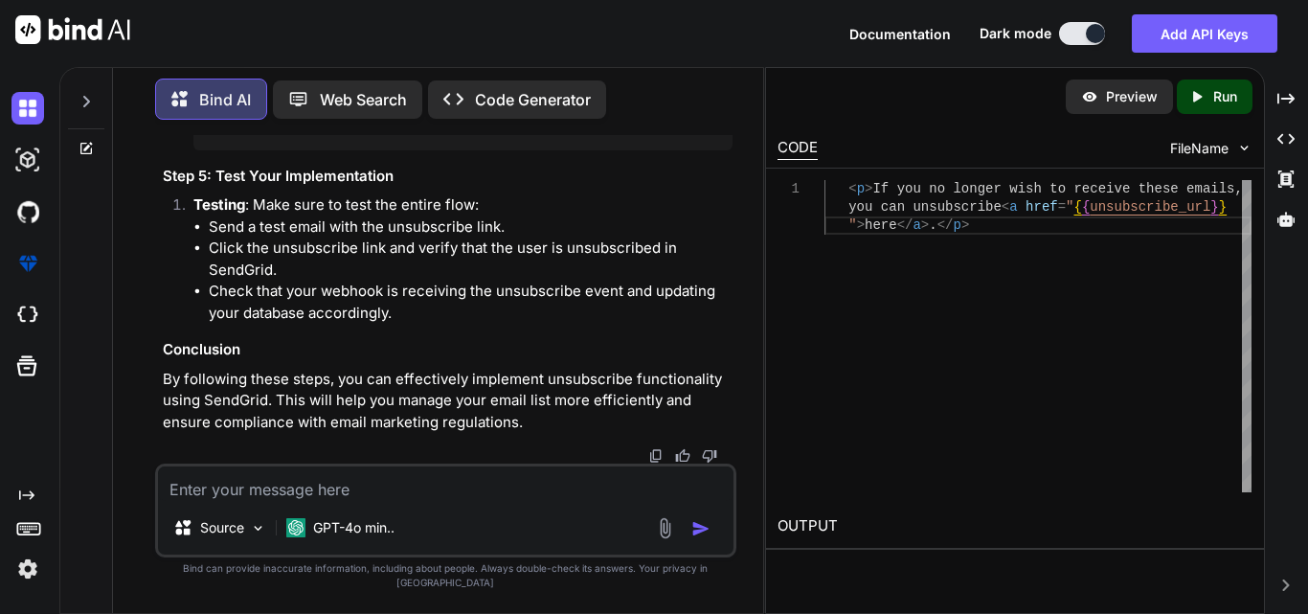
drag, startPoint x: 212, startPoint y: 314, endPoint x: 723, endPoint y: 312, distance: 511.3
click at [292, 501] on textarea at bounding box center [445, 483] width 575 height 34
type textarea "k"
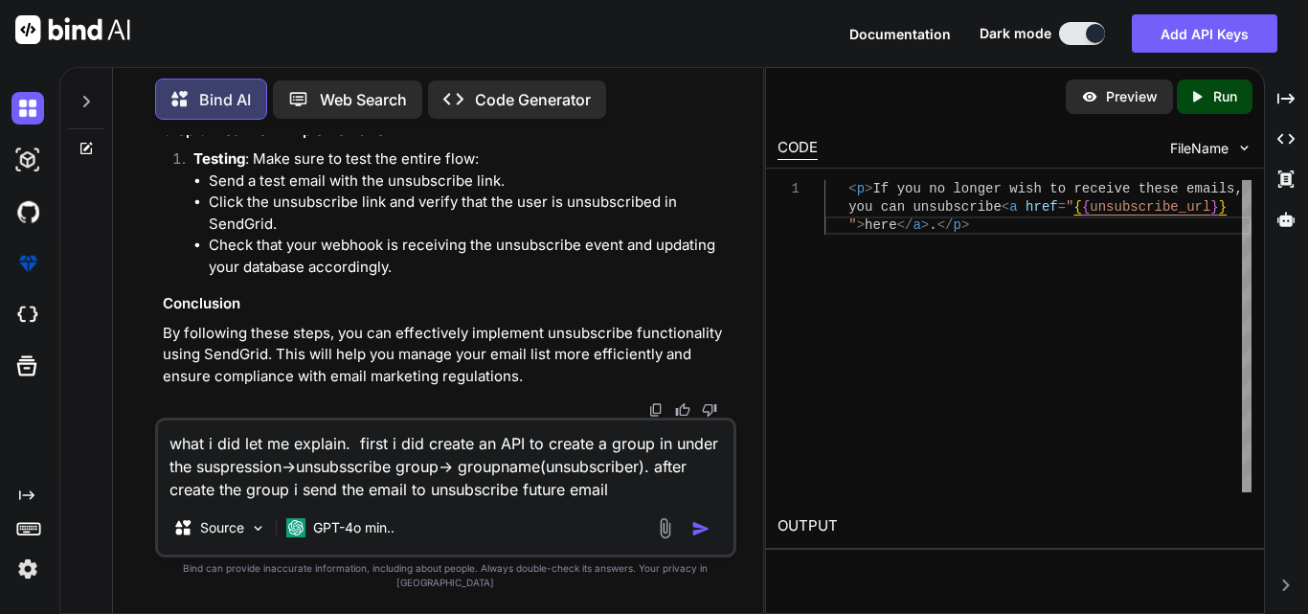
click at [625, 499] on textarea "what i did let me explain. first i did create an API to create a group in under…" at bounding box center [445, 460] width 575 height 80
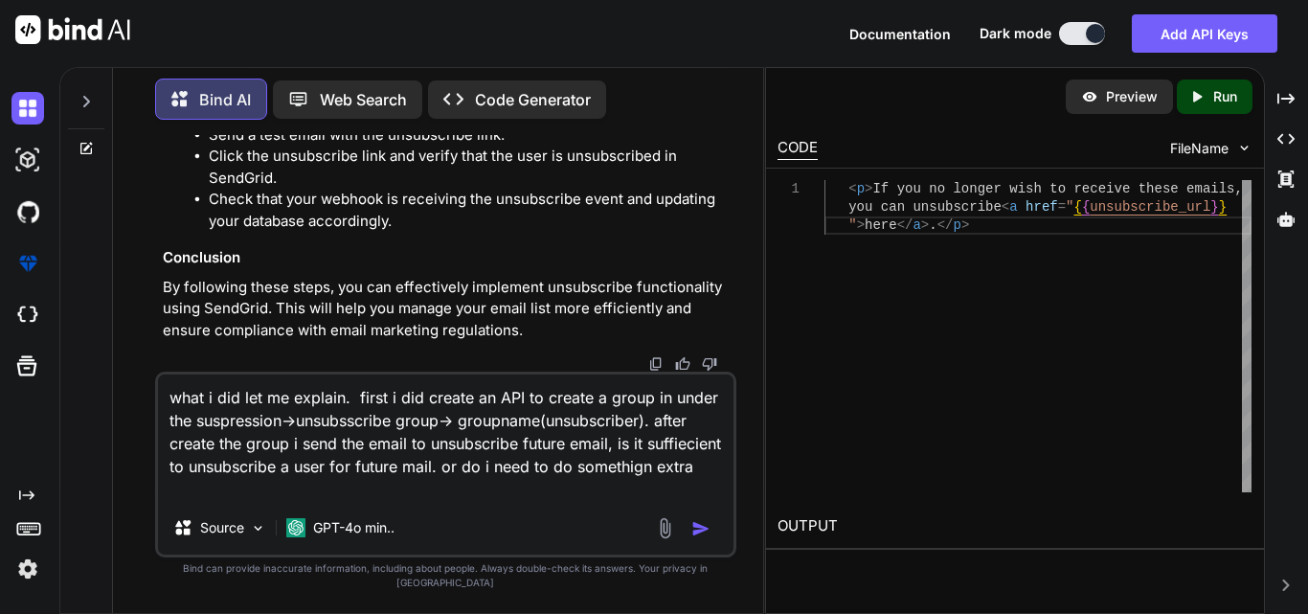
click at [203, 476] on textarea "what i did let me explain. first i did create an API to create a group in under…" at bounding box center [445, 437] width 575 height 126
type textarea "what i did let me explain. first i did create an API to create a group in under…"
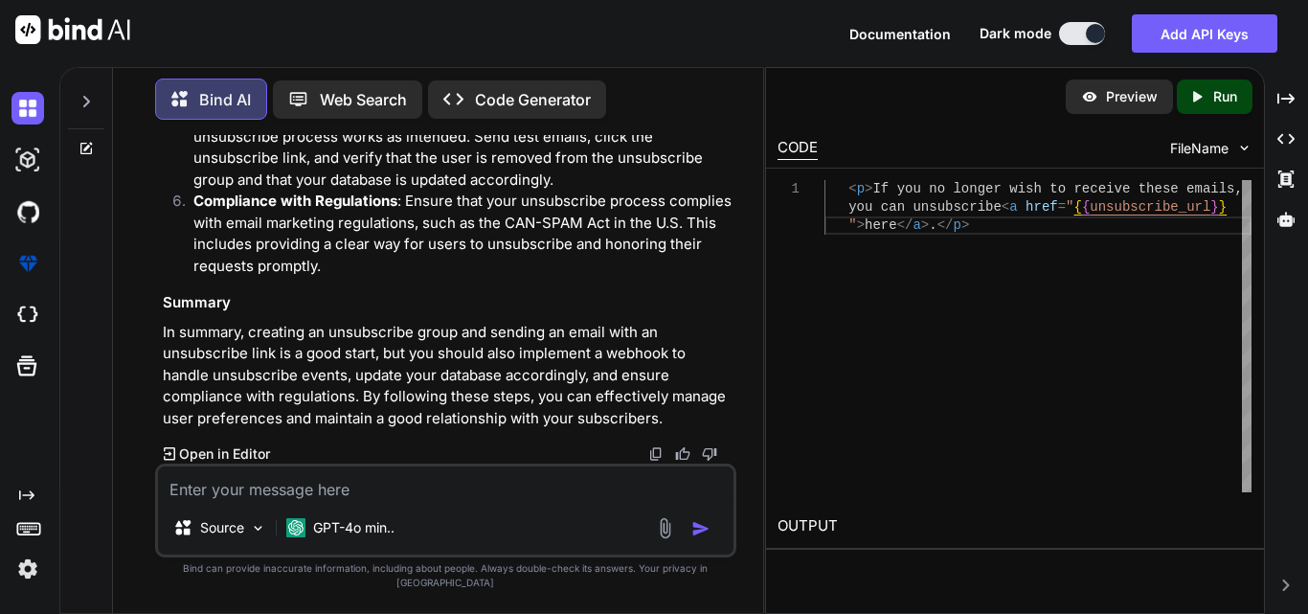
scroll to position [25199, 0]
drag, startPoint x: 448, startPoint y: 213, endPoint x: 691, endPoint y: 236, distance: 244.3
drag, startPoint x: 416, startPoint y: 275, endPoint x: 685, endPoint y: 274, distance: 268.1
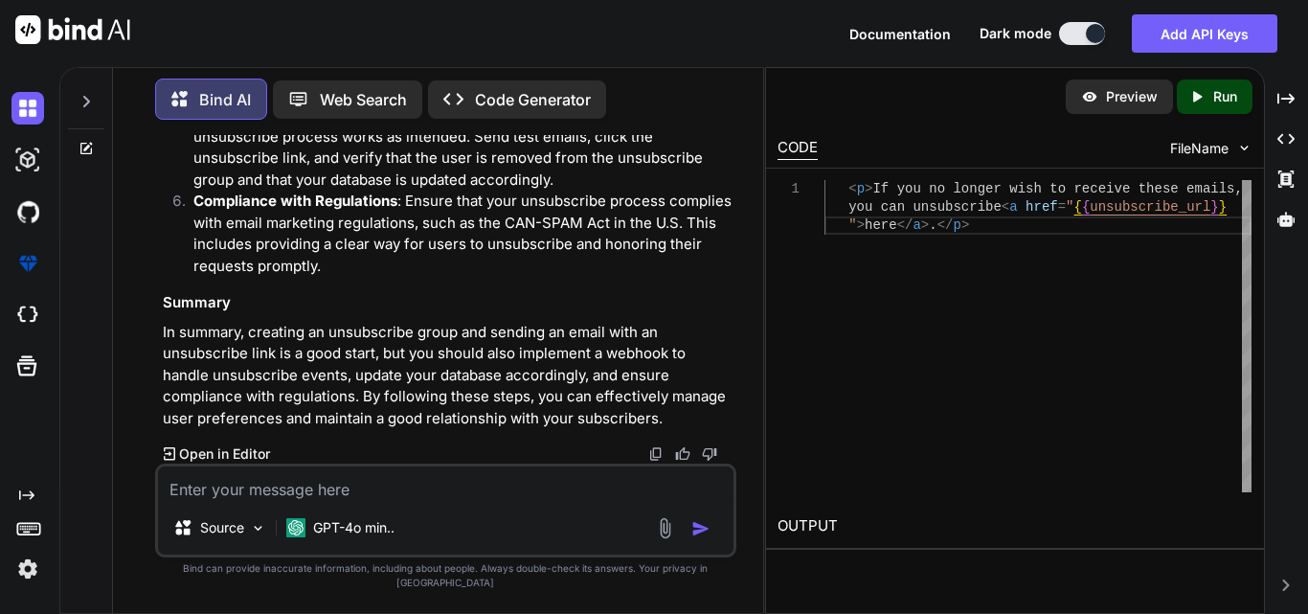
scroll to position [25391, 0]
click at [371, 501] on textarea at bounding box center [445, 483] width 575 height 34
type textarea "can you create a dummy as an example whole process step by step"
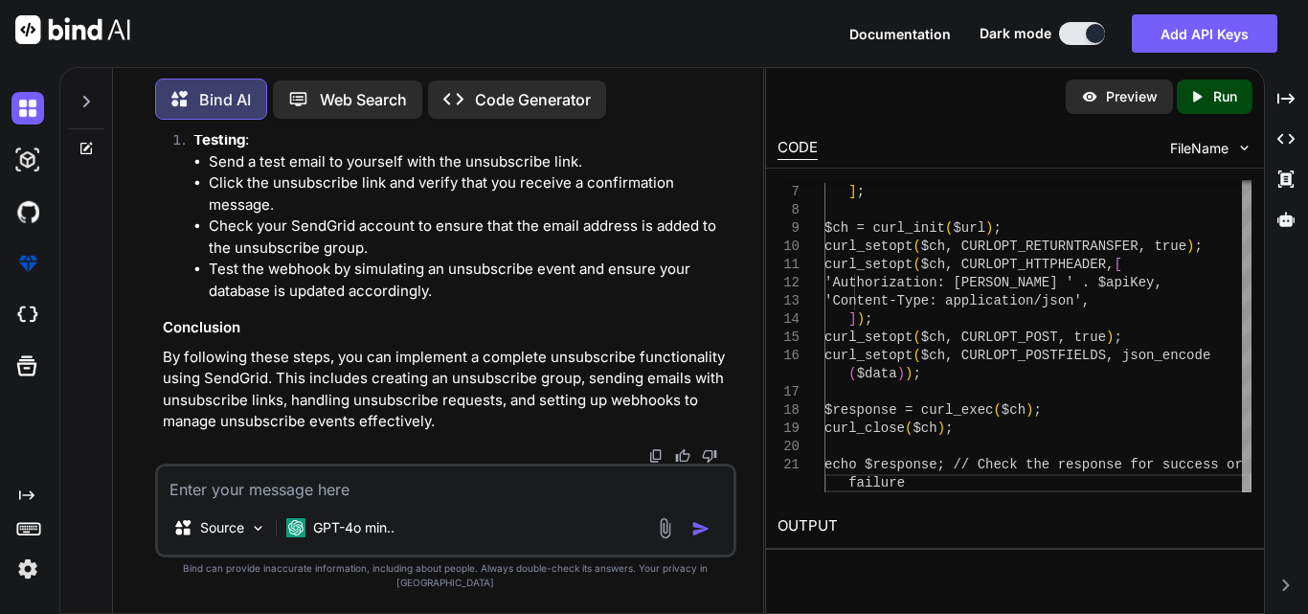
scroll to position [25880, 0]
drag, startPoint x: 206, startPoint y: 287, endPoint x: 233, endPoint y: 387, distance: 103.1
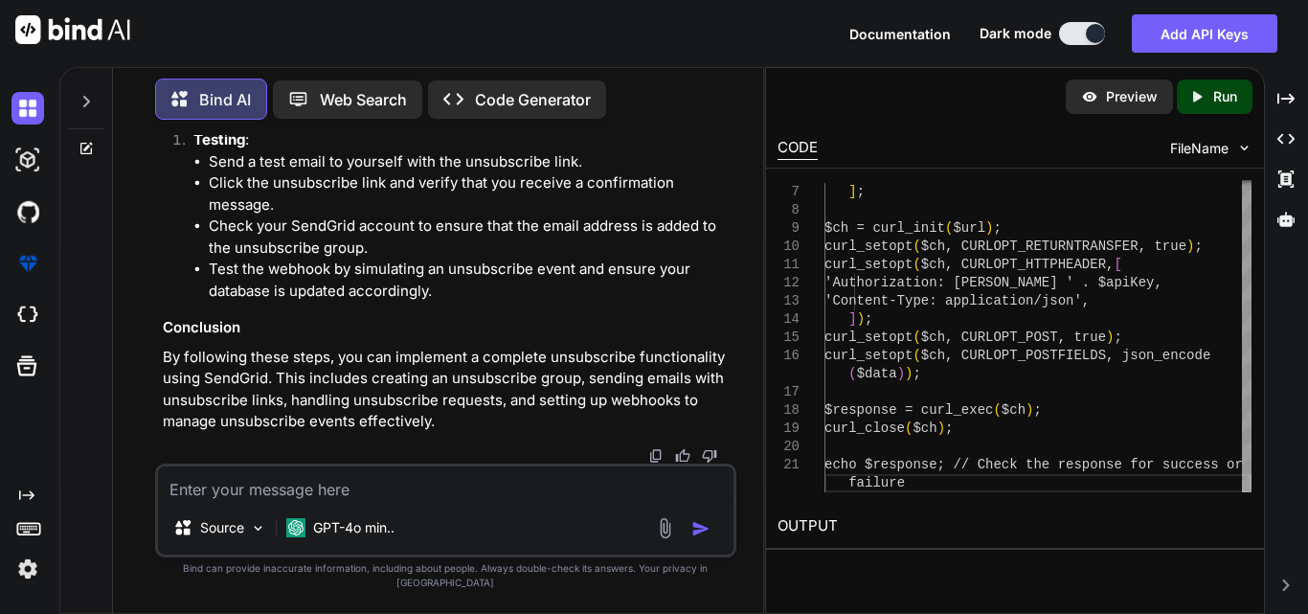
drag, startPoint x: 655, startPoint y: 341, endPoint x: 182, endPoint y: 339, distance: 473.0
copy code "$email = [EMAIL_ADDRESS][DOMAIN_NAME]' ; // User's email address"
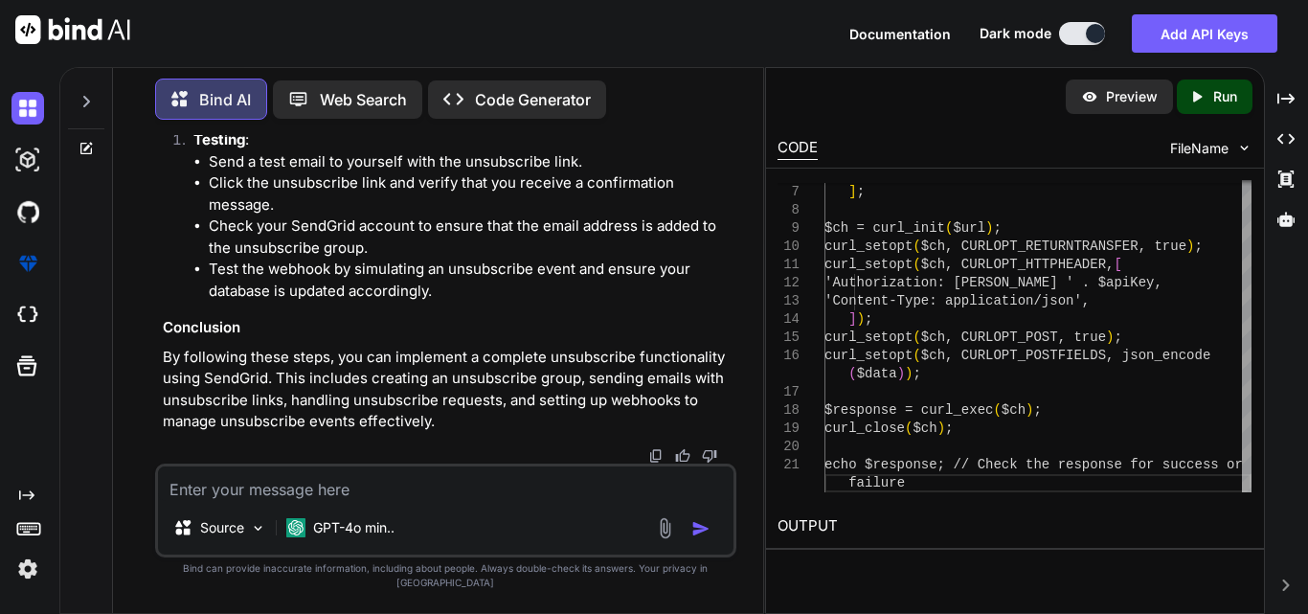
drag, startPoint x: 233, startPoint y: 332, endPoint x: 512, endPoint y: 340, distance: 279.7
copy code "'template_id' => 'YOUR_TEMPLATE_ID' , // Use a dynamic template with the unsubs…"
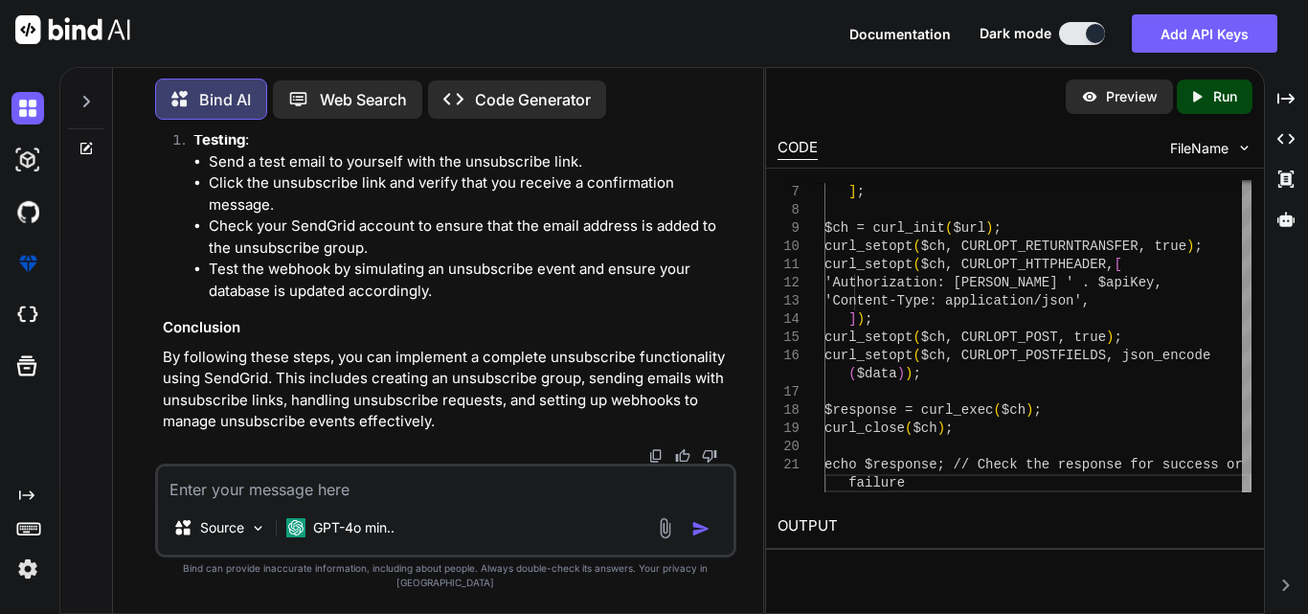
click at [395, 501] on textarea at bounding box center [445, 483] width 575 height 34
paste textarea "'template_id' => 'YOUR_TEMPLATE_ID', // Use a dynamic template with the unsubsc…"
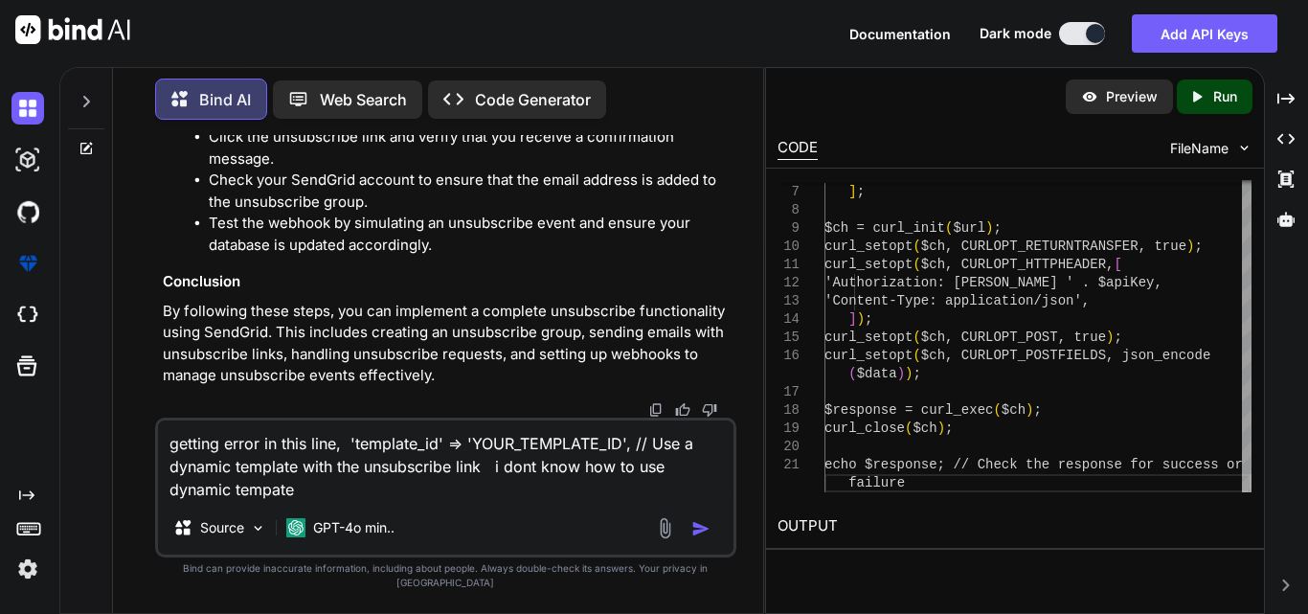
type textarea "getting error in this line, 'template_id' => 'YOUR_TEMPLATE_ID', // Use a dynam…"
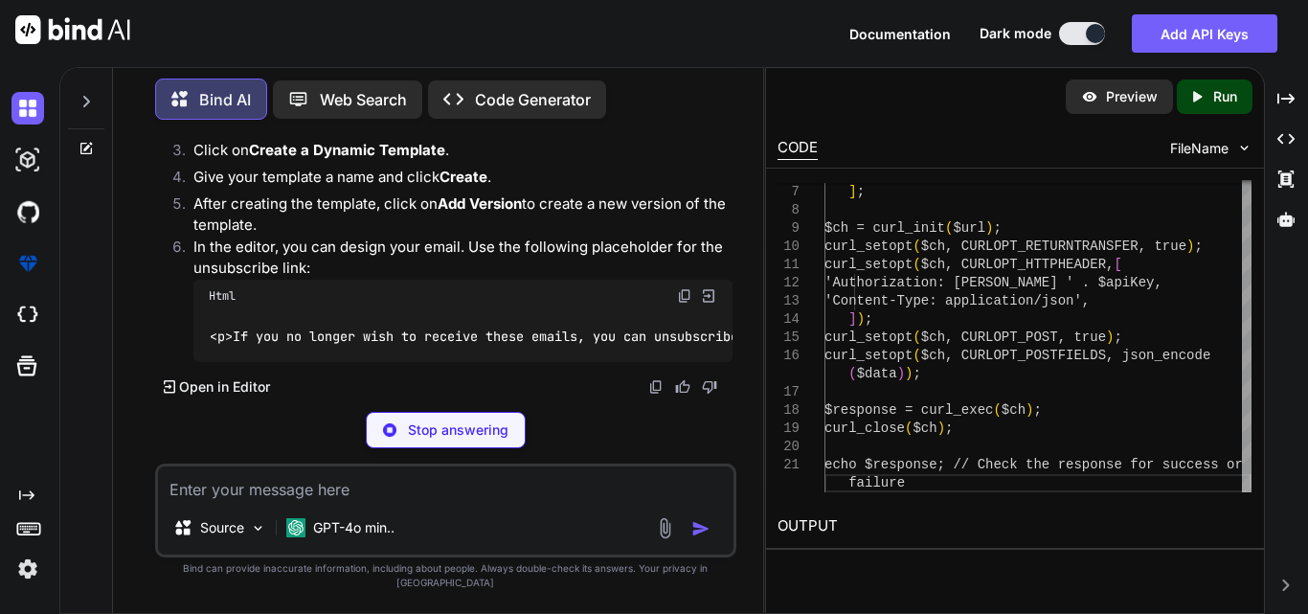
scroll to position [29128, 0]
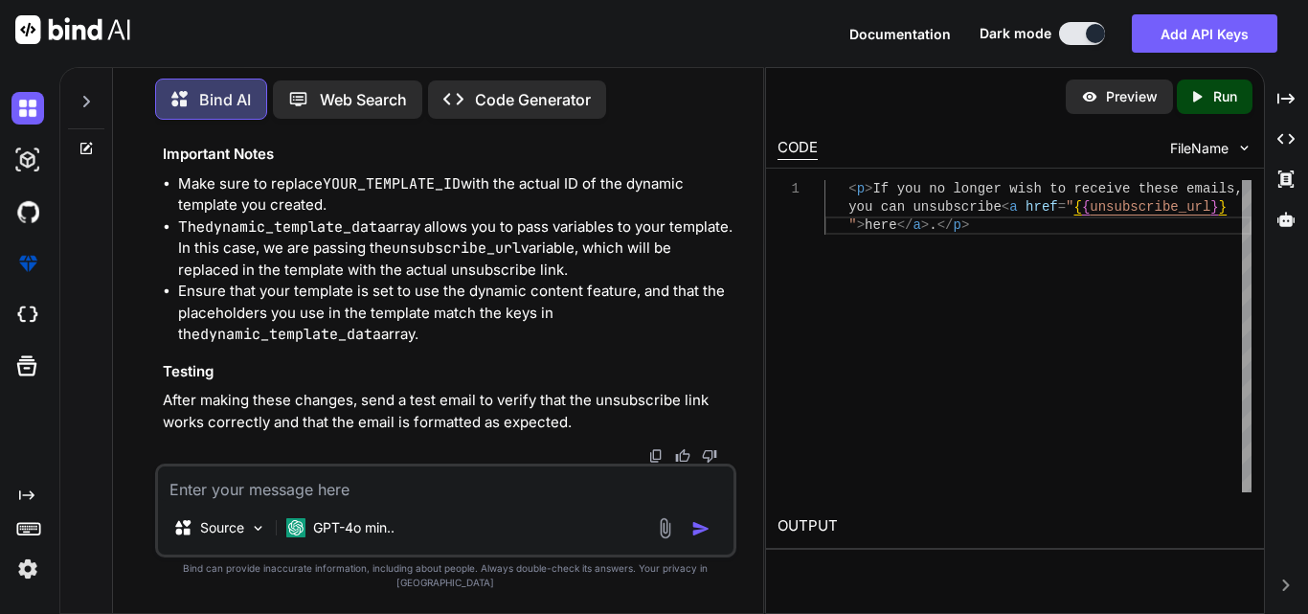
click at [304, 501] on textarea at bounding box center [445, 483] width 575 height 34
paste textarea "{"errors":[{"message":"Cannot use dynamic template data with a legacy template …"
type textarea "getting error {"errors":[{"message":"Cannot use dynamic template data with a le…"
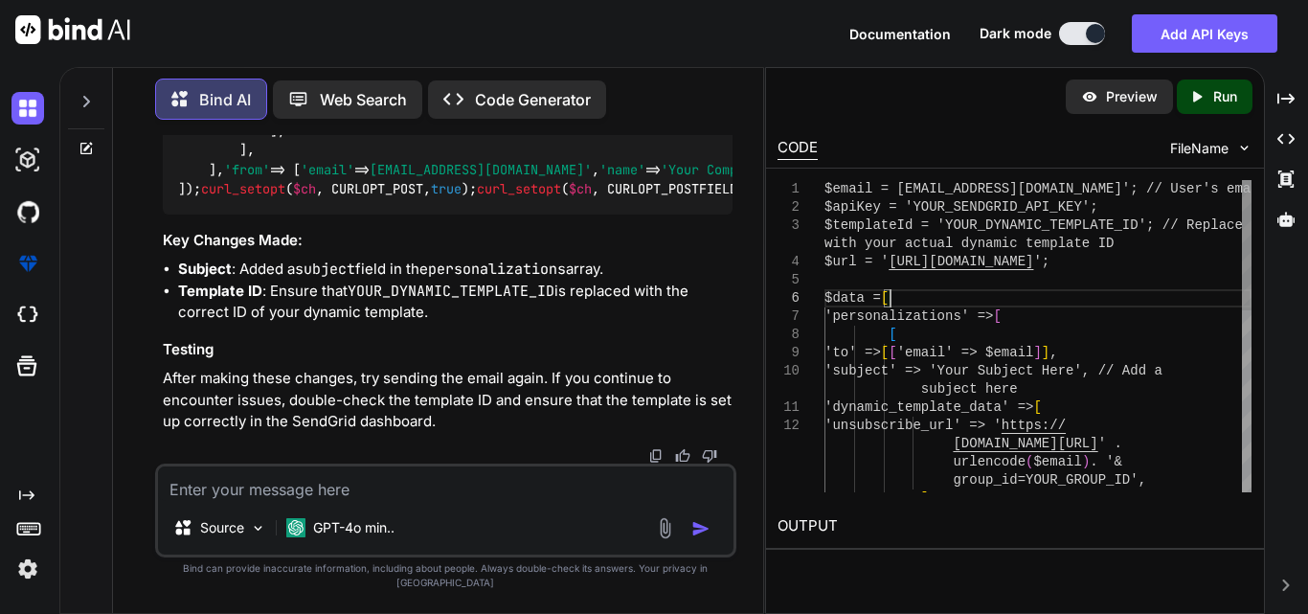
scroll to position [0, 0]
click at [1004, 299] on div "urlencode ( $email ) . '& group_id=YOUR_GROUP_ID', ] , 'unsubscribe_url' => ' h…" at bounding box center [1037, 553] width 427 height 746
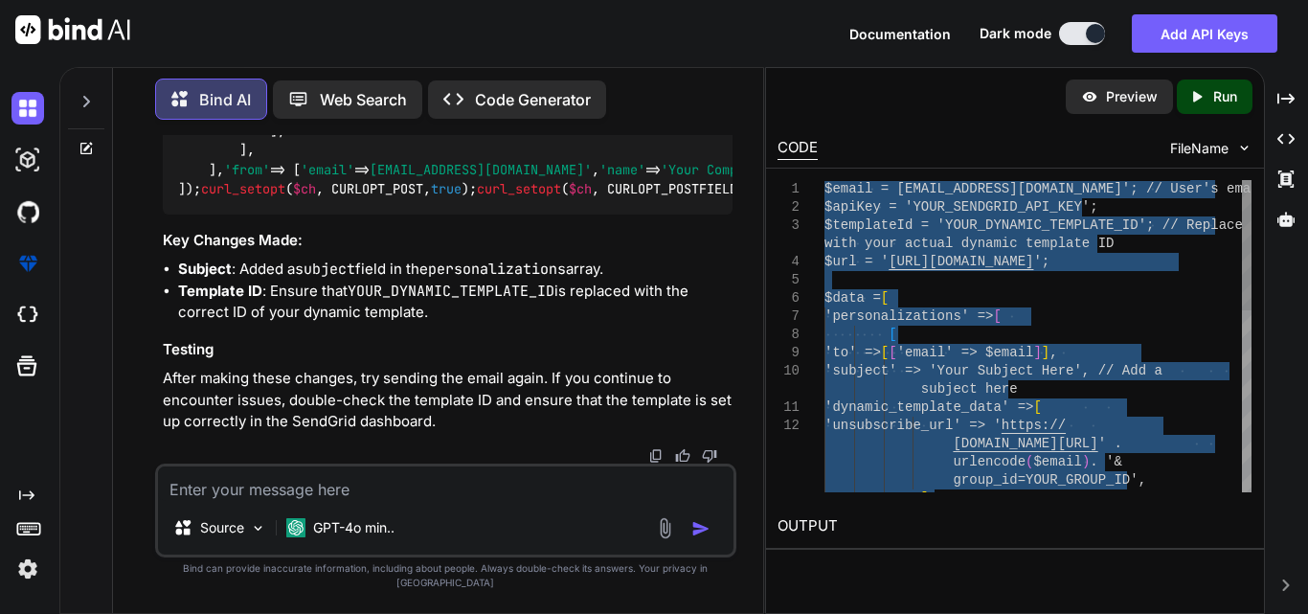
type textarea "$email = [EMAIL_ADDRESS][DOMAIN_NAME]'; // User's email address $apiKey = 'YOUR…"
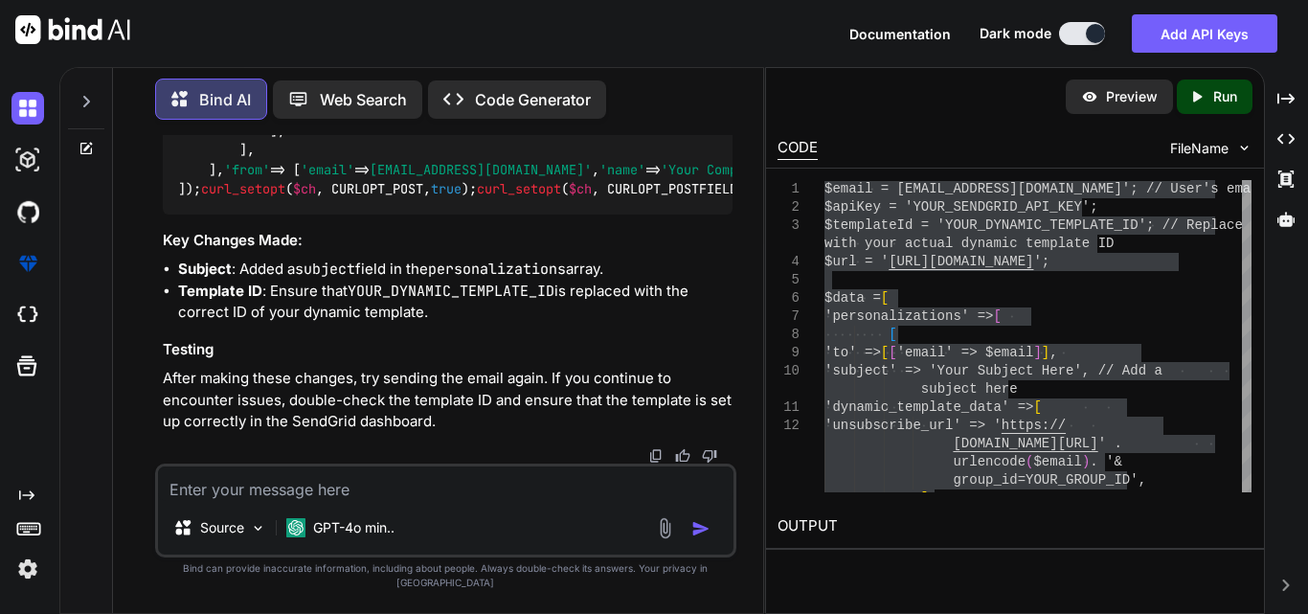
click at [457, 501] on textarea at bounding box center [445, 483] width 575 height 34
type textarea "nothing in response"
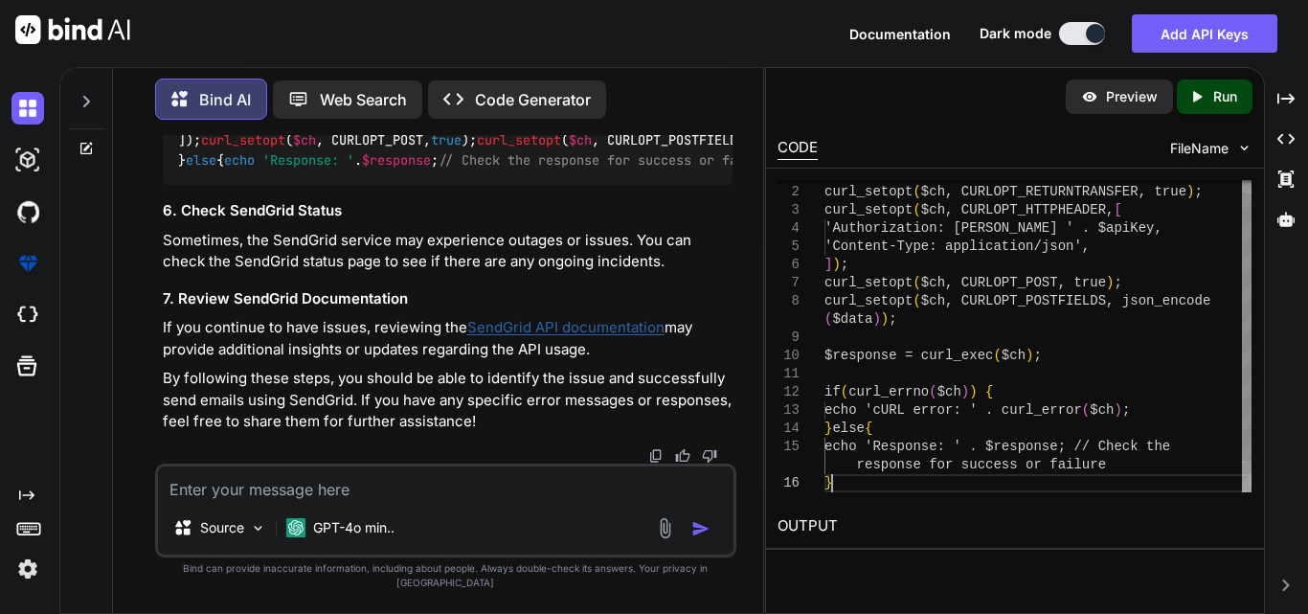
click at [921, 488] on div "if ( curl_errno ( $ch ) ) { $response = curl_exec ( $ch ) ; curl_setopt ( $ch, …" at bounding box center [1037, 347] width 427 height 364
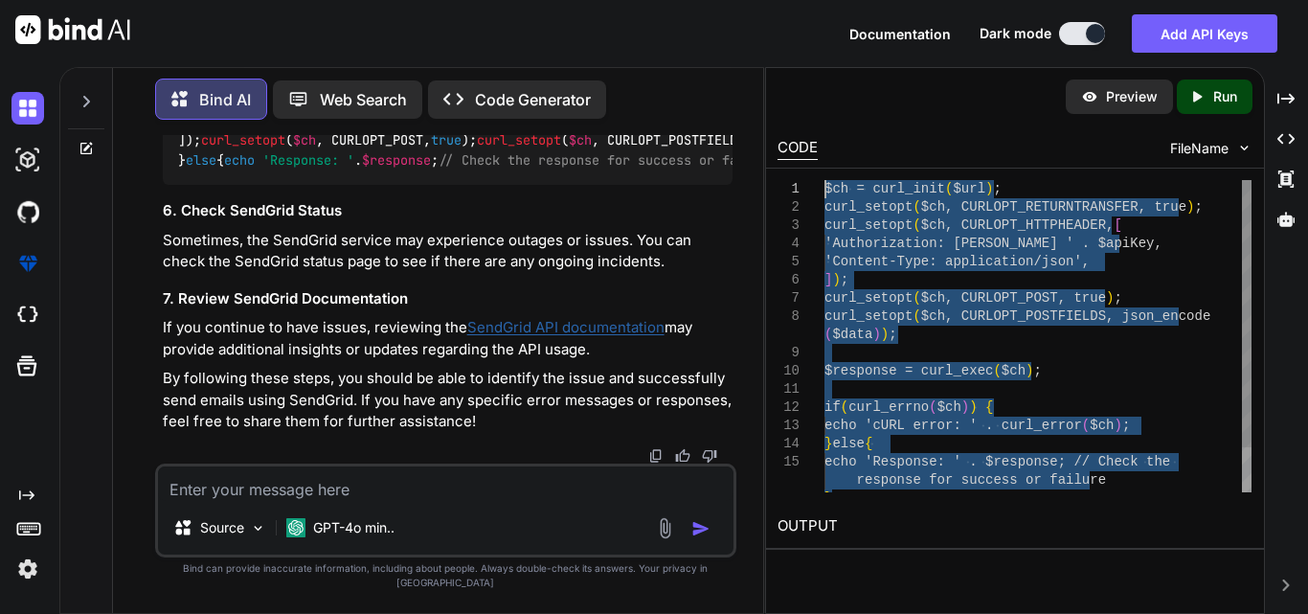
drag, startPoint x: 865, startPoint y: 485, endPoint x: 735, endPoint y: 169, distance: 341.4
click at [824, 180] on div "if ( curl_errno ( $ch ) ) { $response = curl_exec ( $ch ) ; curl_setopt ( $ch, …" at bounding box center [1037, 362] width 427 height 364
type textarea "$ch = curl_init($url); curl_setopt($ch, CURLOPT_RETURNTRANSFER, true); curl_set…"
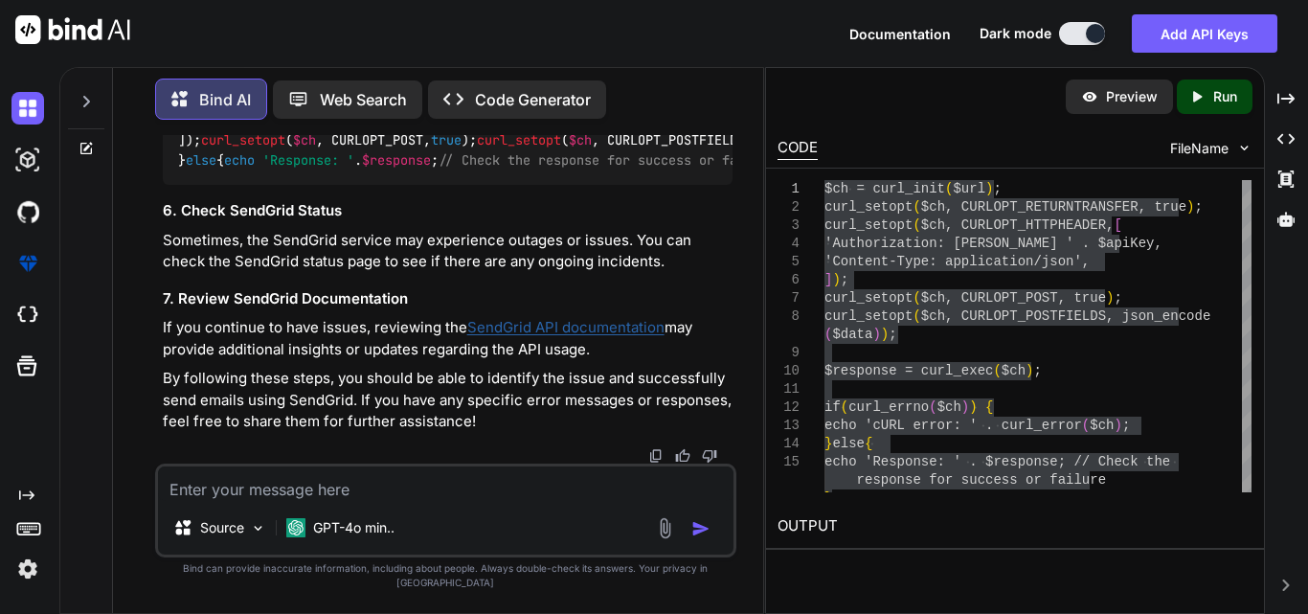
click at [392, 501] on textarea at bounding box center [445, 483] width 575 height 34
paste textarea "$email = [EMAIL_ADDRESS][DOMAIN_NAME]'; // User's email address $apiKey = 'SG.F…"
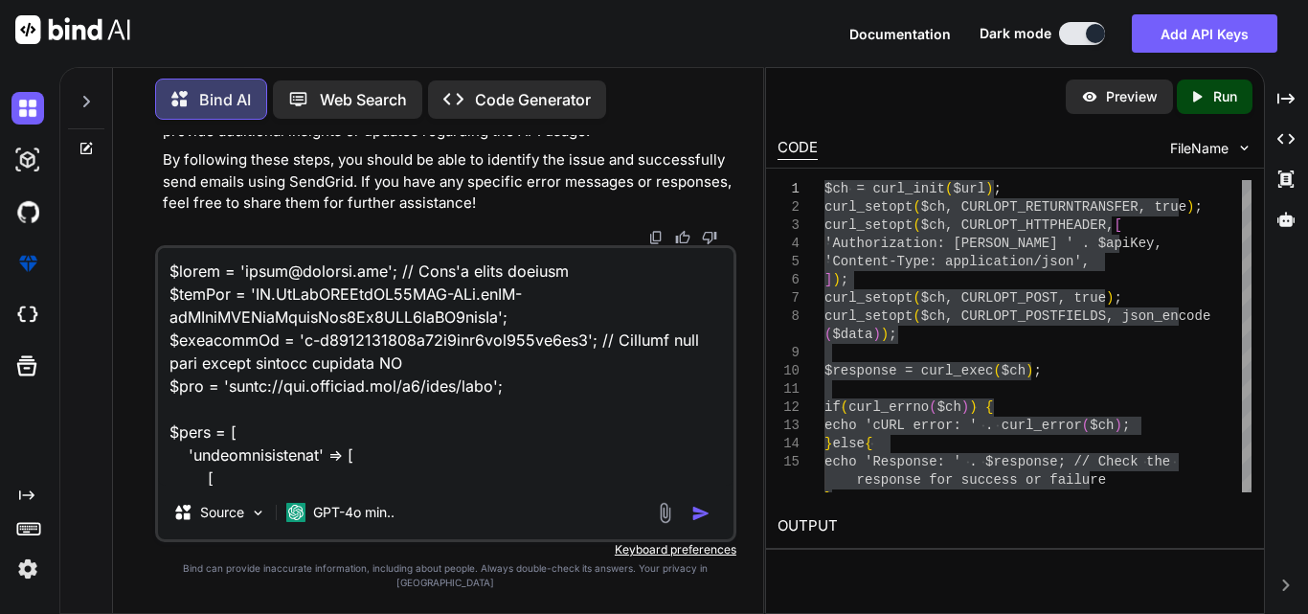
click at [435, 331] on textarea at bounding box center [445, 366] width 575 height 237
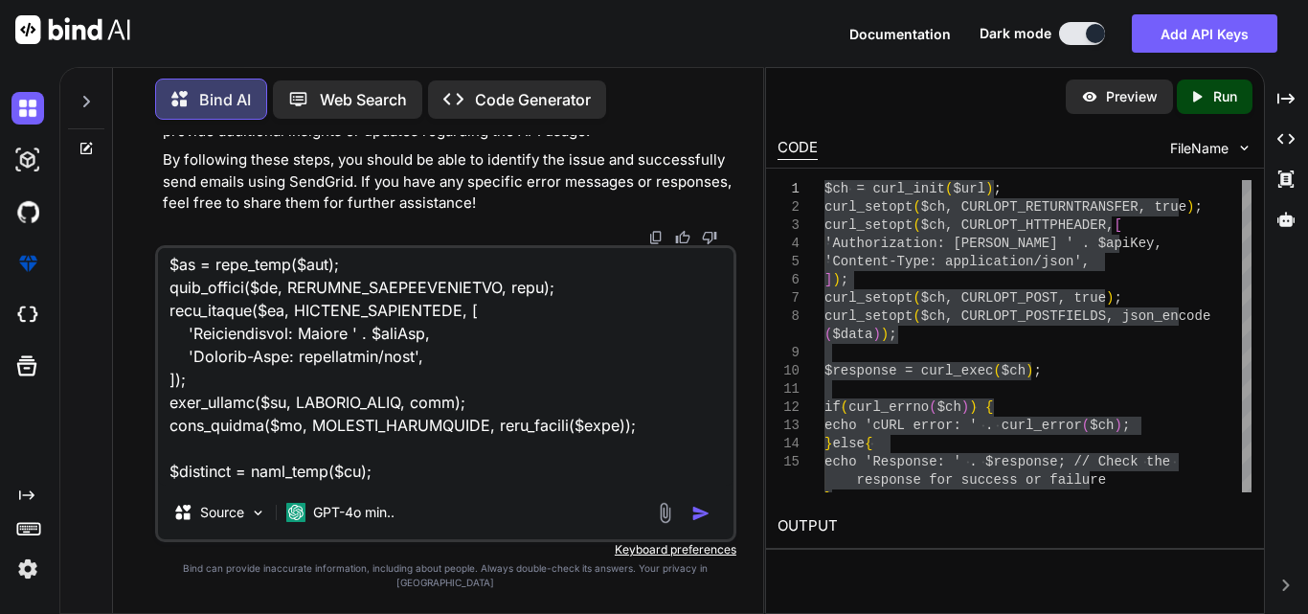
scroll to position [647, 0]
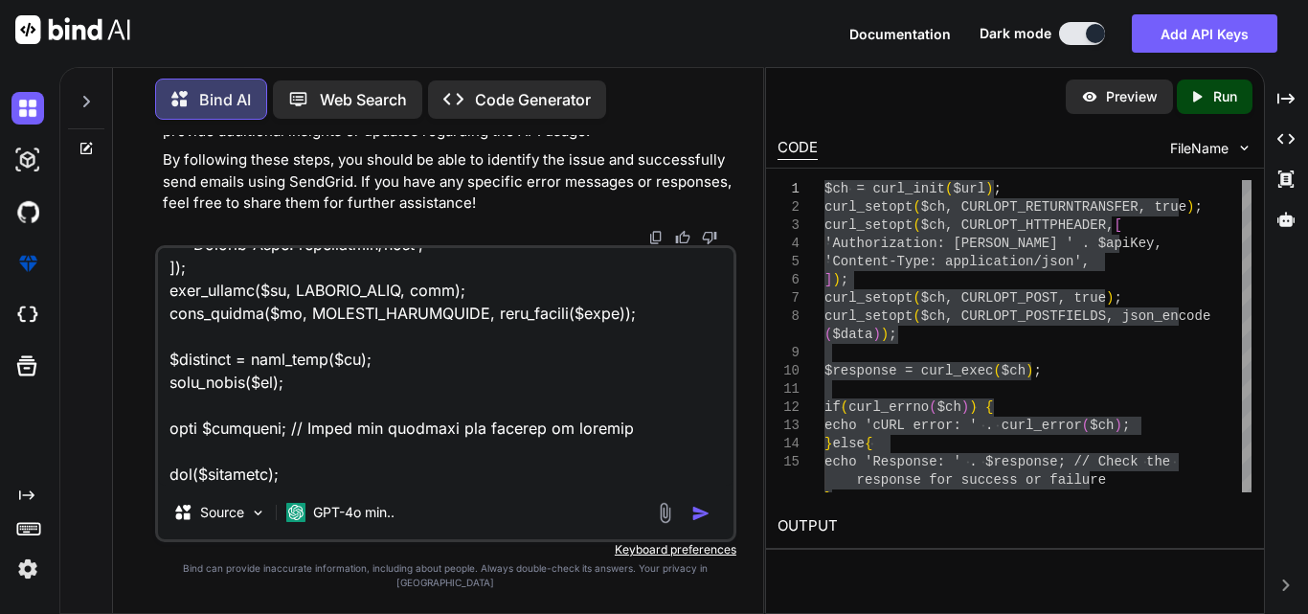
click at [357, 463] on textarea at bounding box center [445, 366] width 575 height 237
type textarea "$email = [EMAIL_ADDRESS][DOMAIN_NAME]'; // User's email address $apiKey = 'SG.F…"
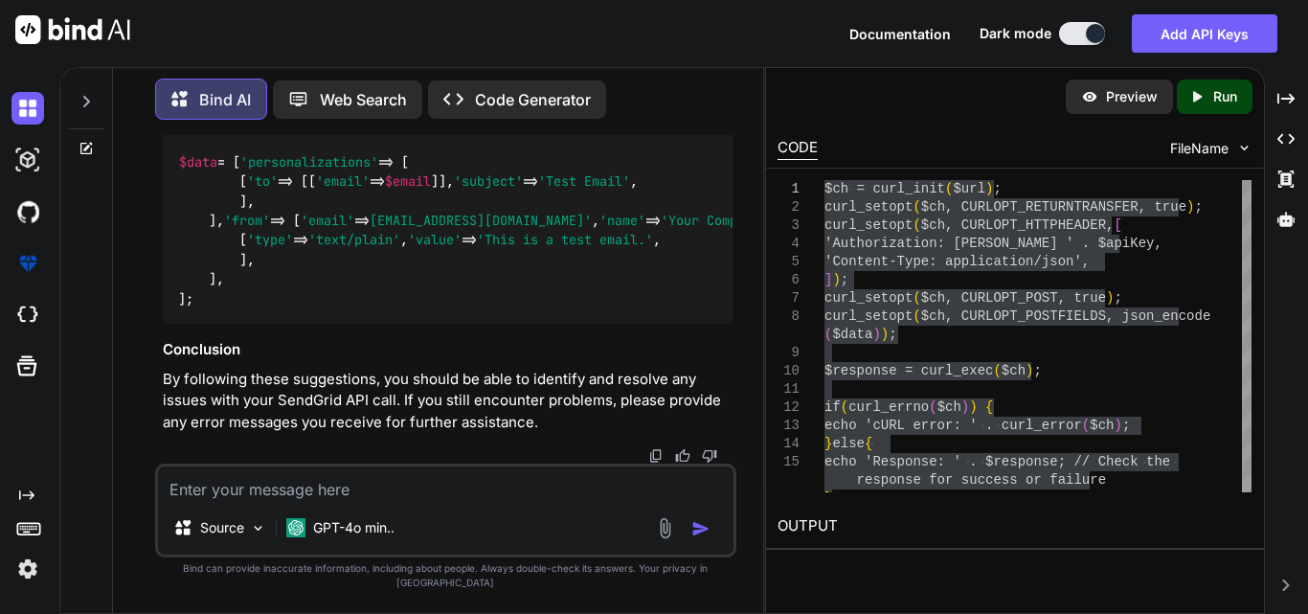
scroll to position [35720, 0]
drag, startPoint x: 196, startPoint y: 409, endPoint x: 167, endPoint y: 291, distance: 121.4
copy code "$response = curl_exec ( $ch ); if ( curl_errno ( $ch )) { echo 'cURL error: ' .…"
click at [306, 501] on textarea at bounding box center [445, 483] width 575 height 34
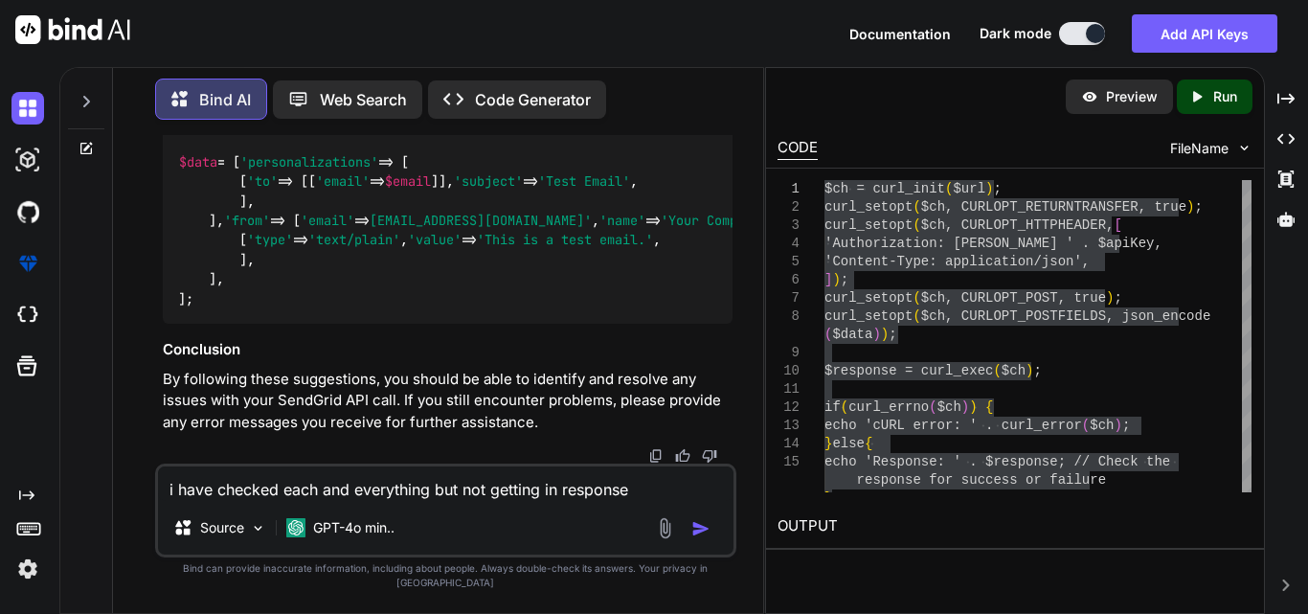
click at [560, 501] on textarea "i have checked each and everything but not getting in response" at bounding box center [445, 483] width 575 height 34
click at [479, 501] on textarea "i have checked each and everything but not getting in response" at bounding box center [445, 483] width 575 height 34
click at [670, 501] on textarea "i have checked each and everything but noting getting in response" at bounding box center [445, 483] width 575 height 34
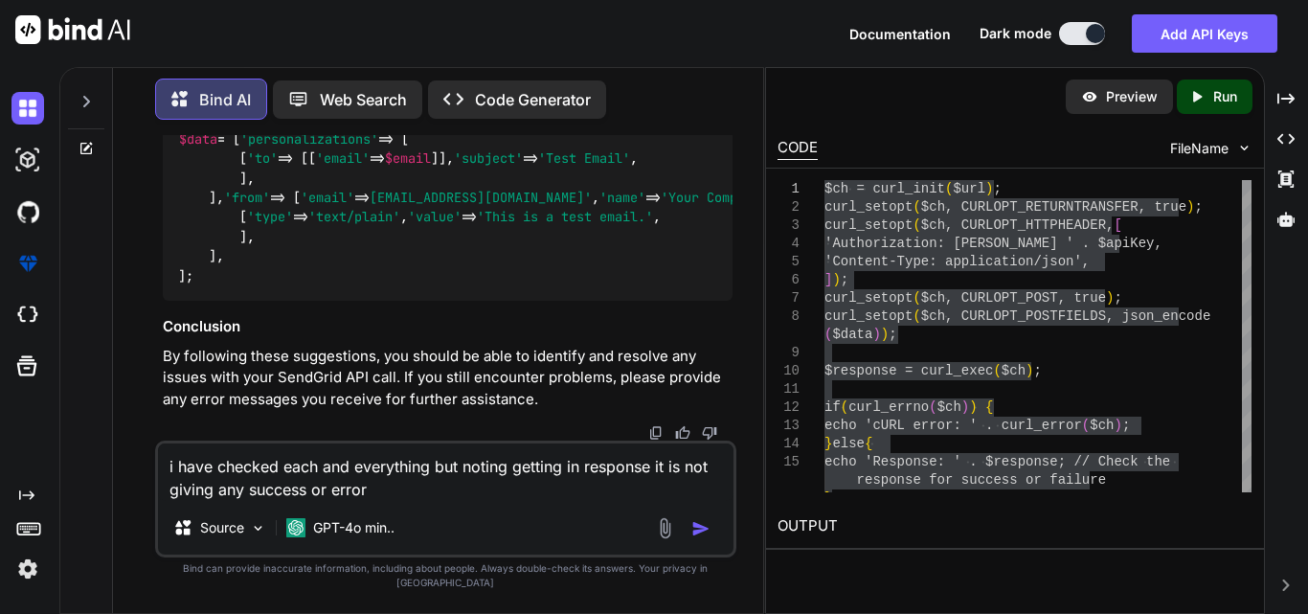
paste textarea "[URL][DOMAIN_NAME]"
type textarea "i have checked each and everything but noting getting in response it is not giv…"
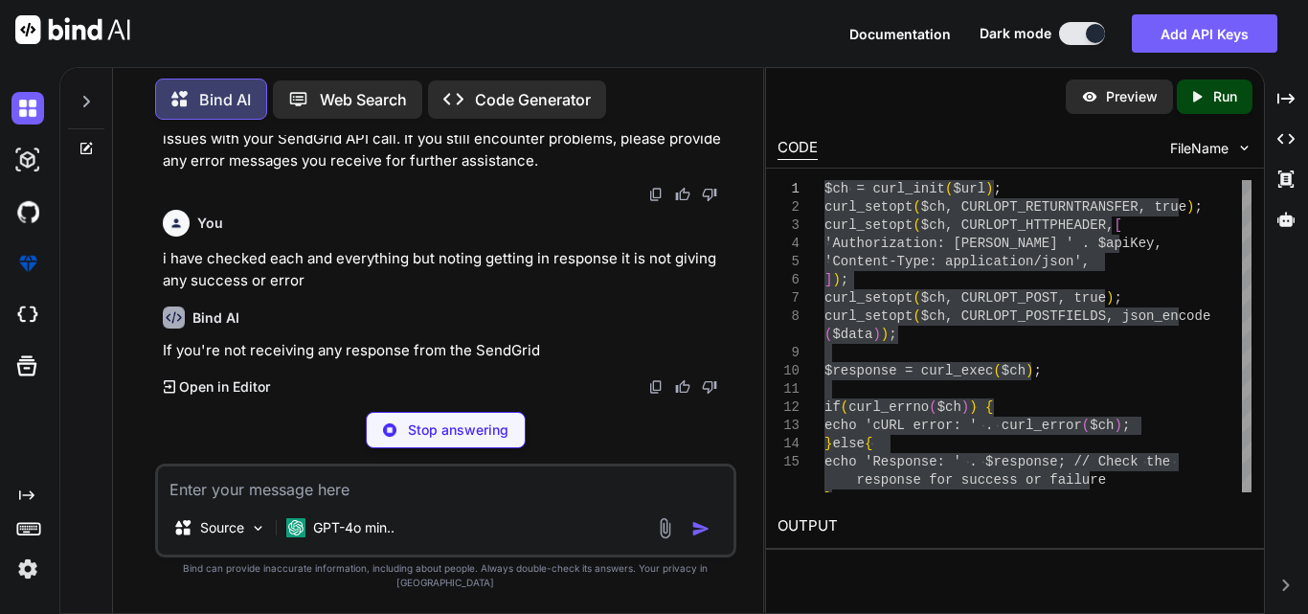
scroll to position [36933, 0]
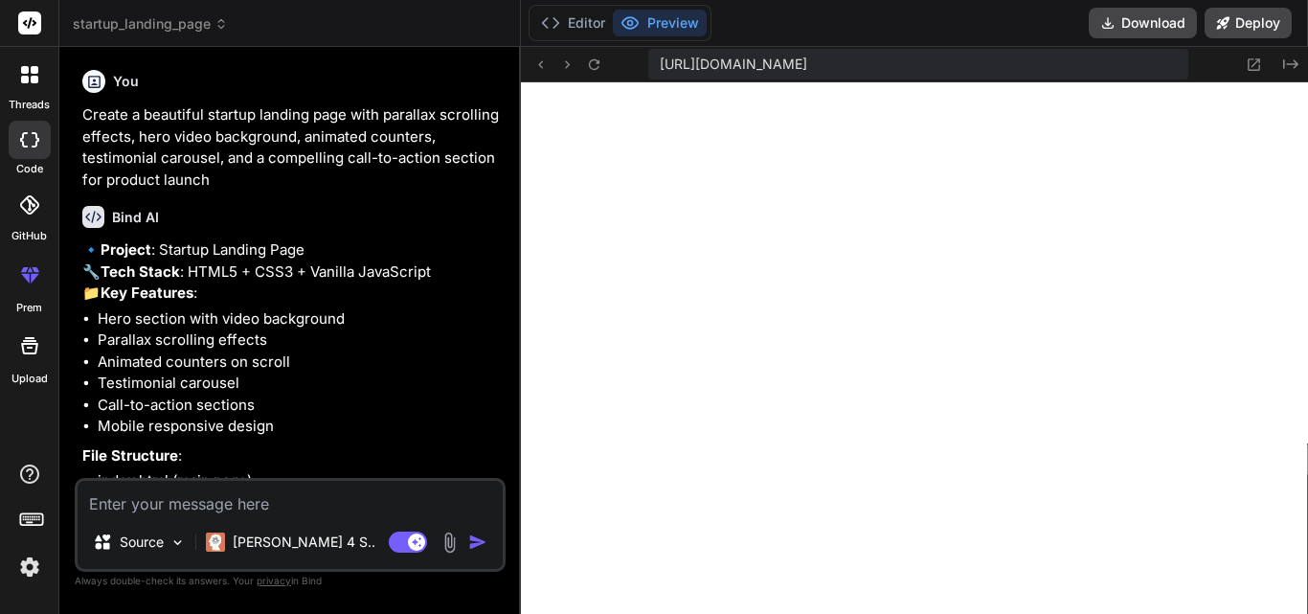
type textarea "x"
